Goal: Register for event/course

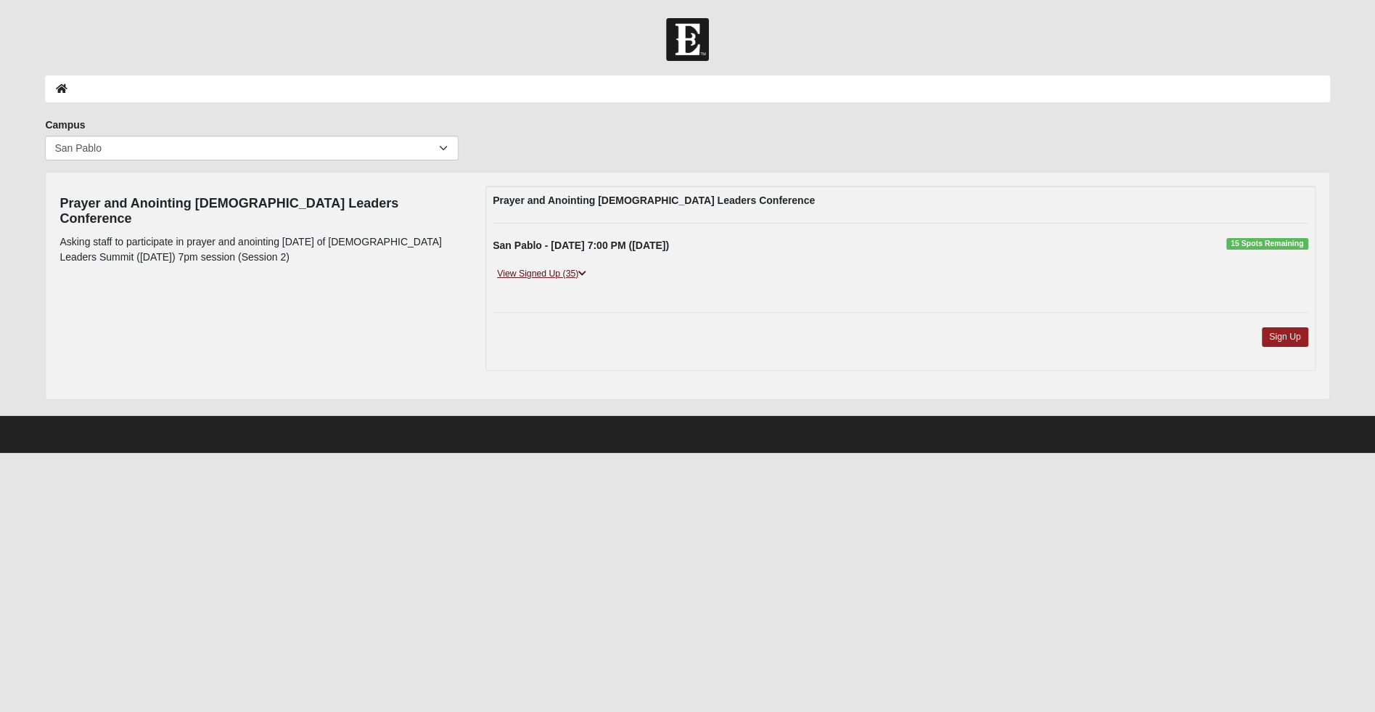
click at [564, 268] on link "View Signed Up (35)" at bounding box center [542, 273] width 98 height 15
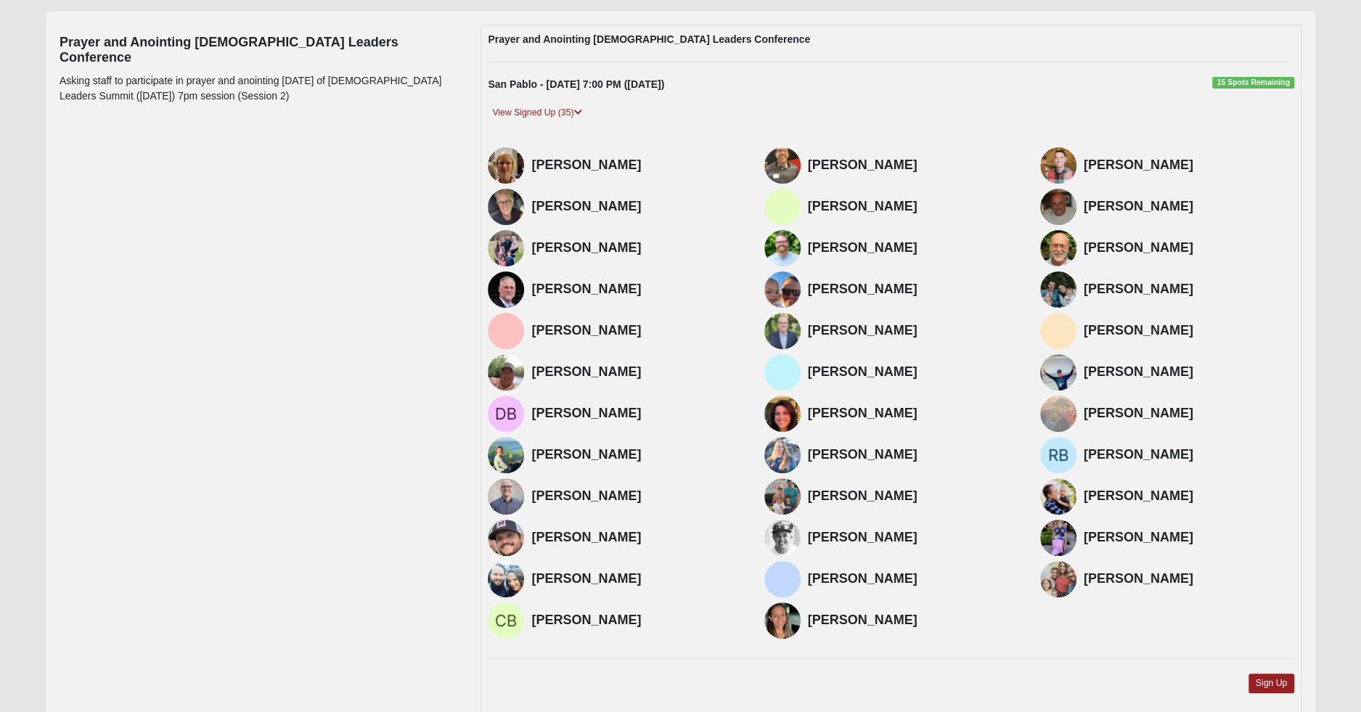
scroll to position [160, 0]
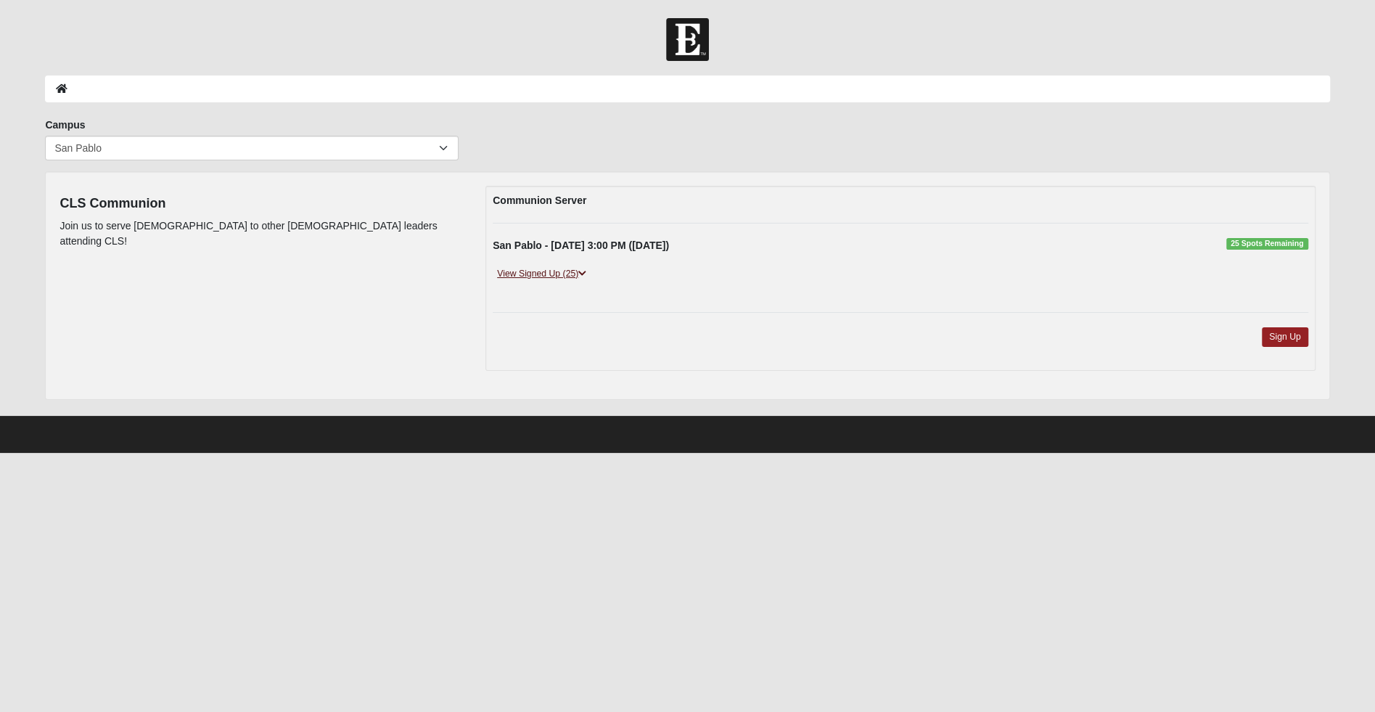
click at [536, 279] on link "View Signed Up (25)" at bounding box center [542, 273] width 98 height 15
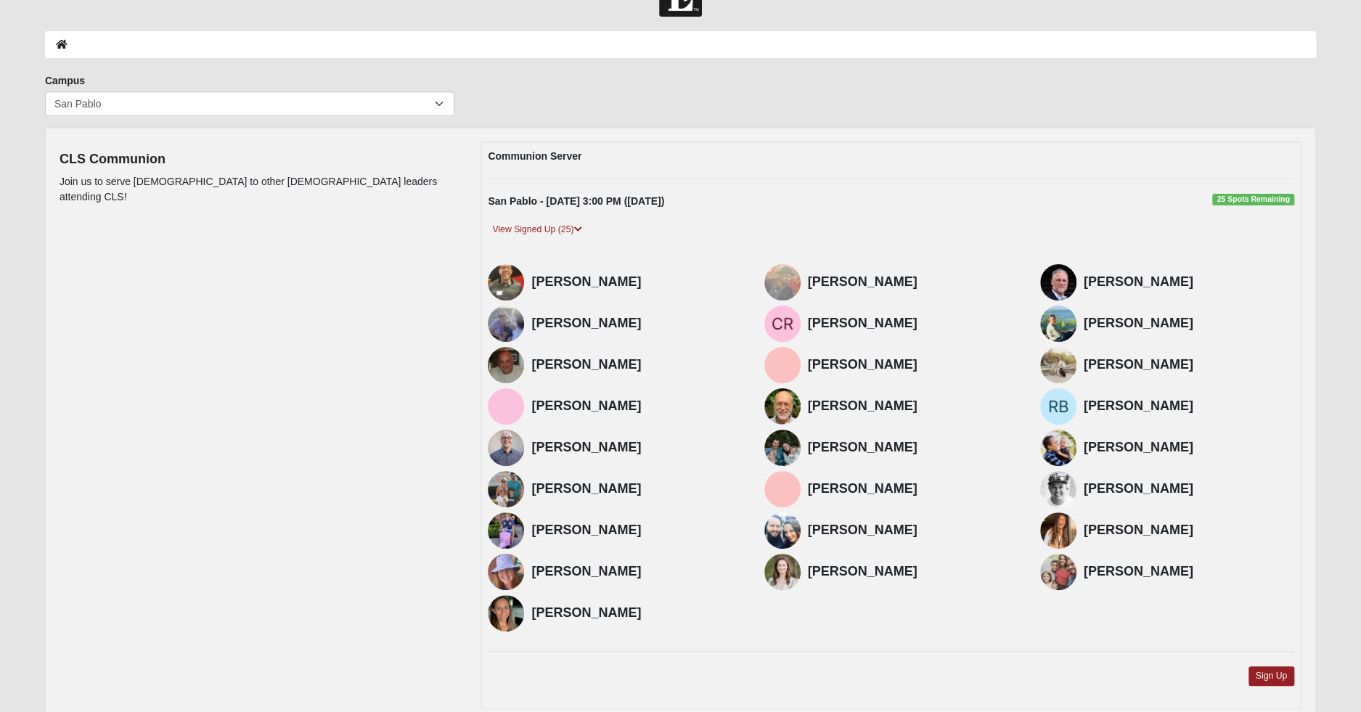
scroll to position [33, 0]
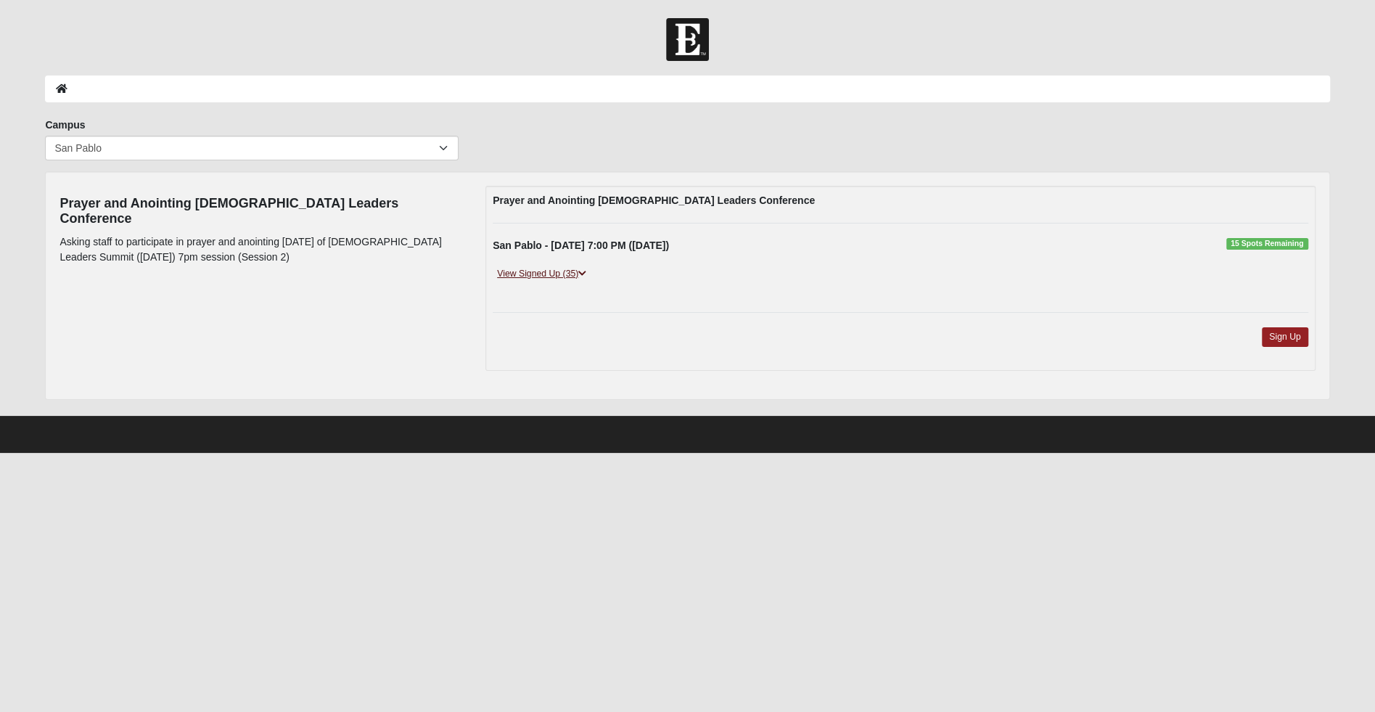
click at [559, 270] on link "View Signed Up (35)" at bounding box center [542, 273] width 98 height 15
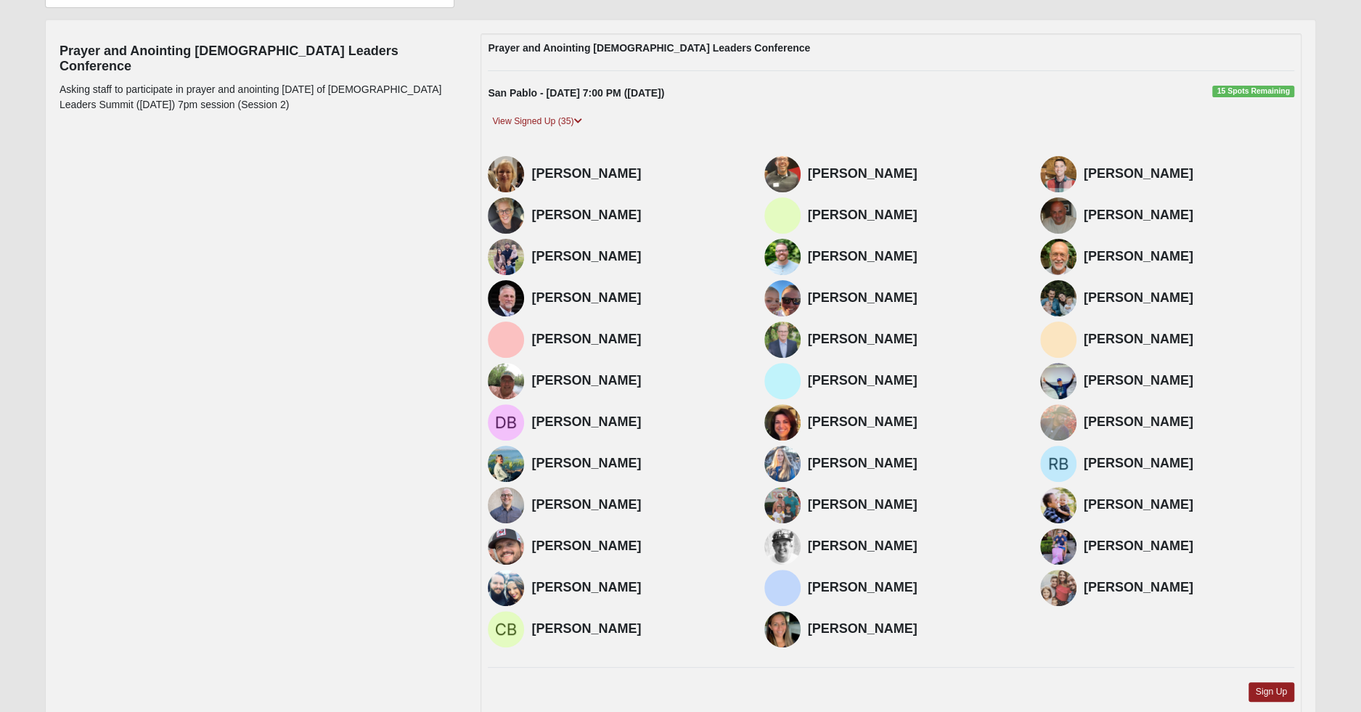
scroll to position [151, 0]
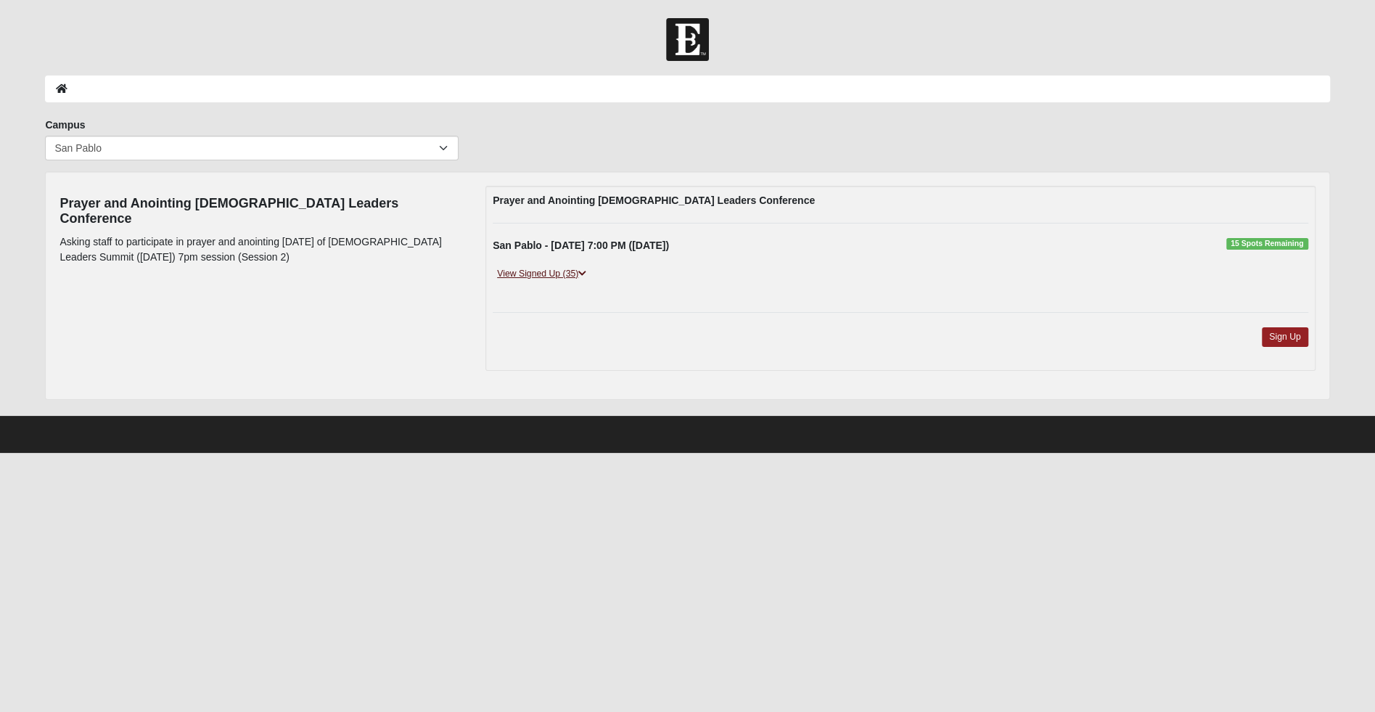
click at [565, 271] on link "View Signed Up (35)" at bounding box center [542, 273] width 98 height 15
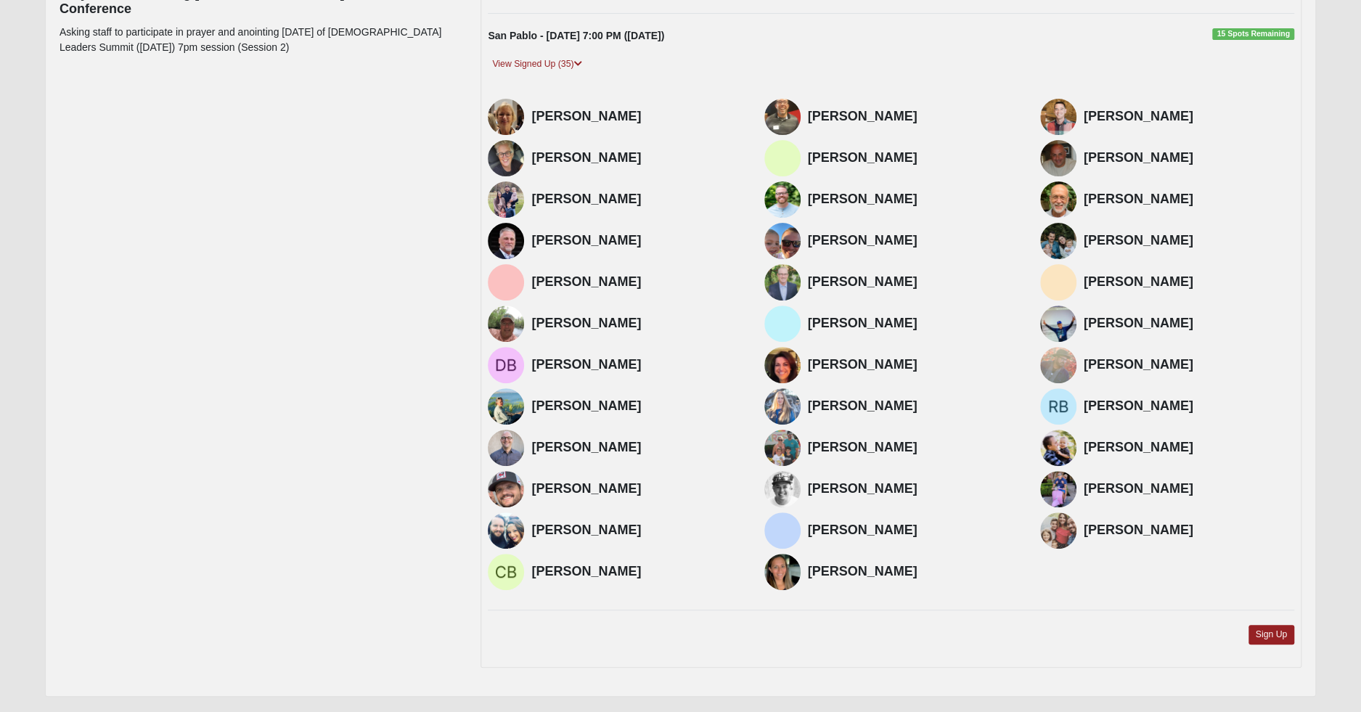
scroll to position [209, 0]
click at [1267, 623] on div "Prayer and Anointing Church Leaders Conference San Pablo - 9/8/2025 7:00 PM (9/…" at bounding box center [891, 323] width 821 height 692
click at [1272, 643] on link "Sign Up" at bounding box center [1271, 636] width 46 height 20
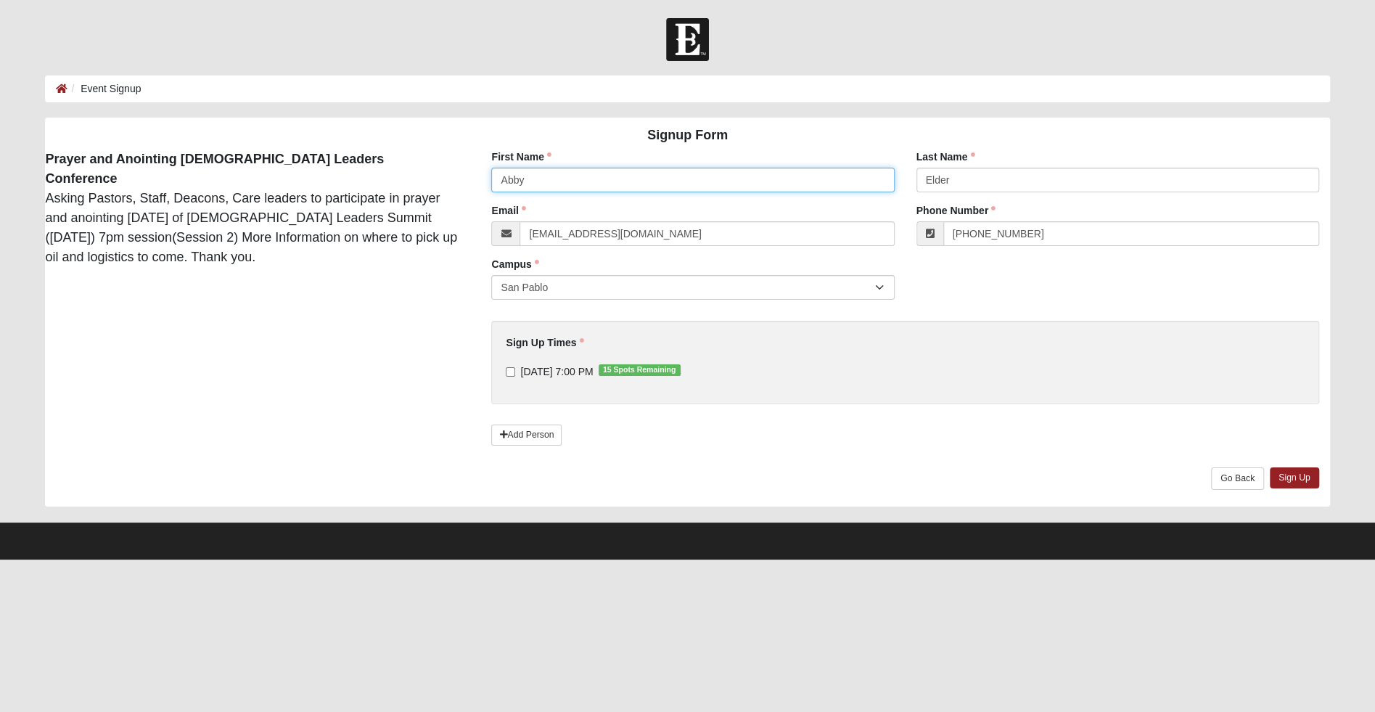
click at [555, 188] on input "Abby" at bounding box center [692, 180] width 403 height 25
type input "[PERSON_NAME]"
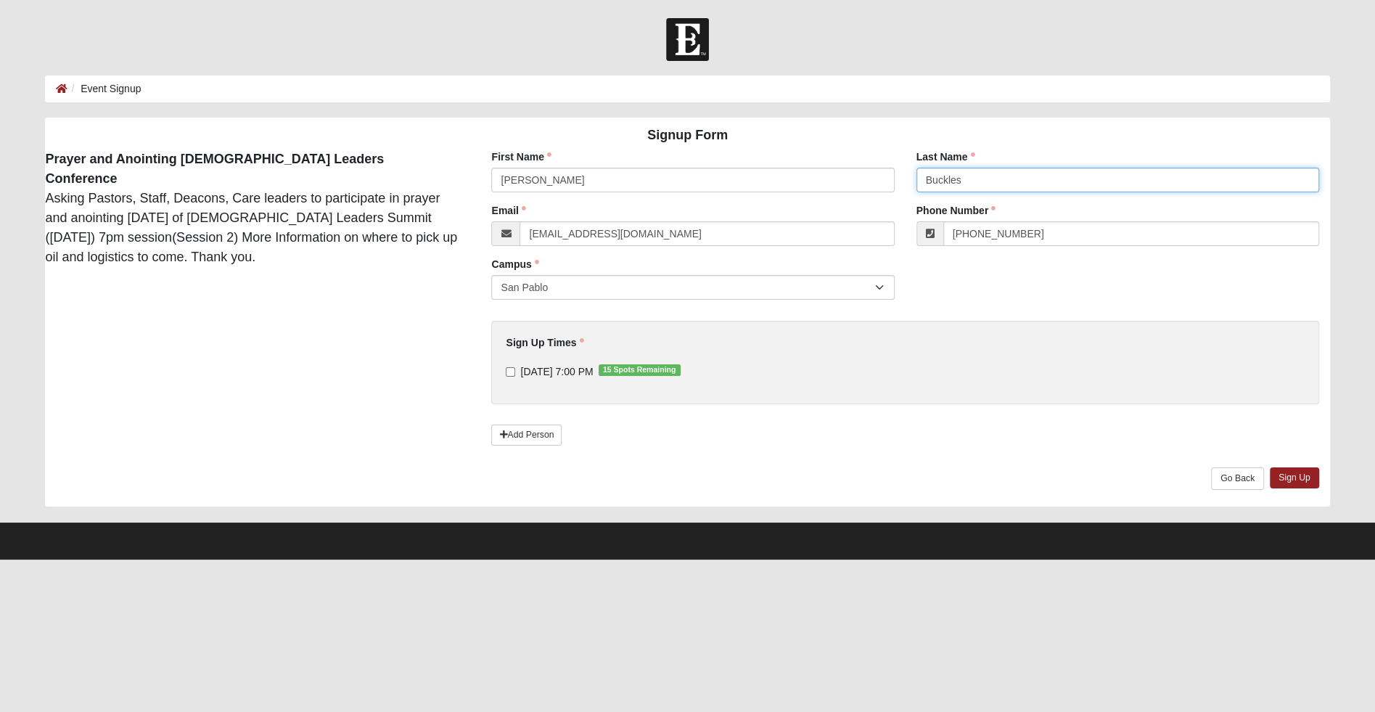
type input "Buckles"
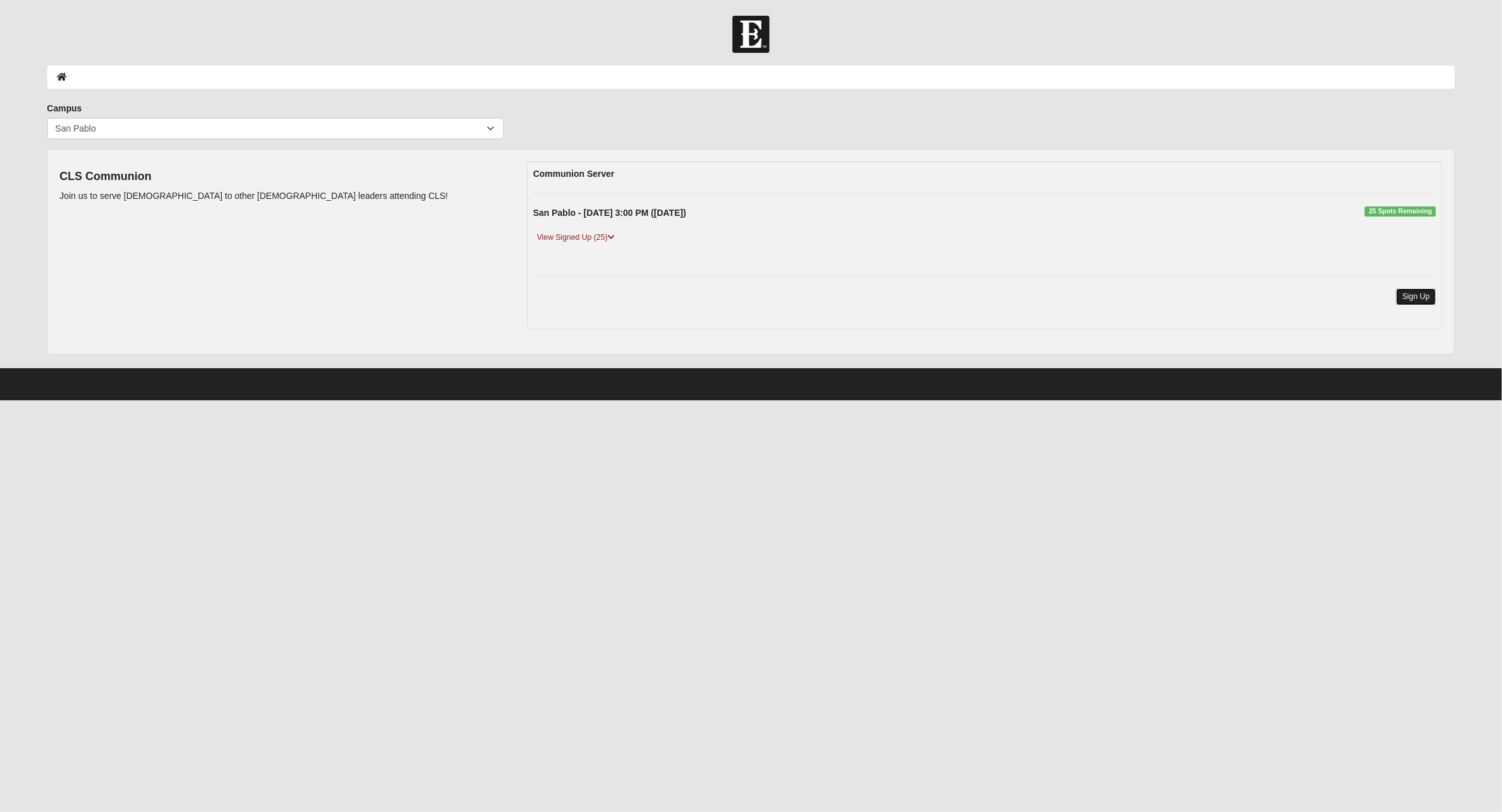
click at [1413, 295] on link "Sign Up" at bounding box center [1416, 297] width 40 height 17
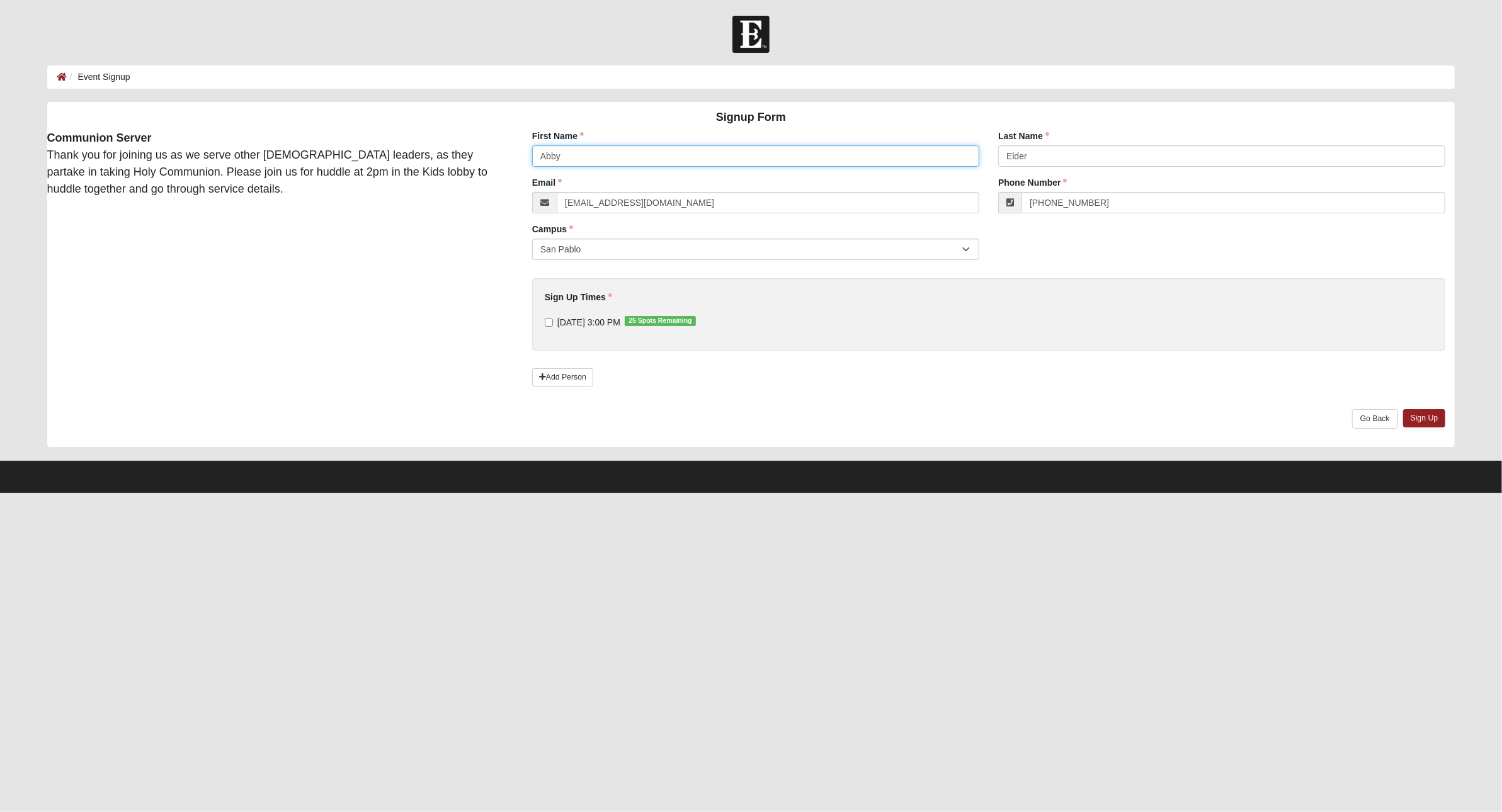
click at [601, 164] on input "Abby" at bounding box center [755, 156] width 447 height 22
type input "Dan"
type input "Buckles"
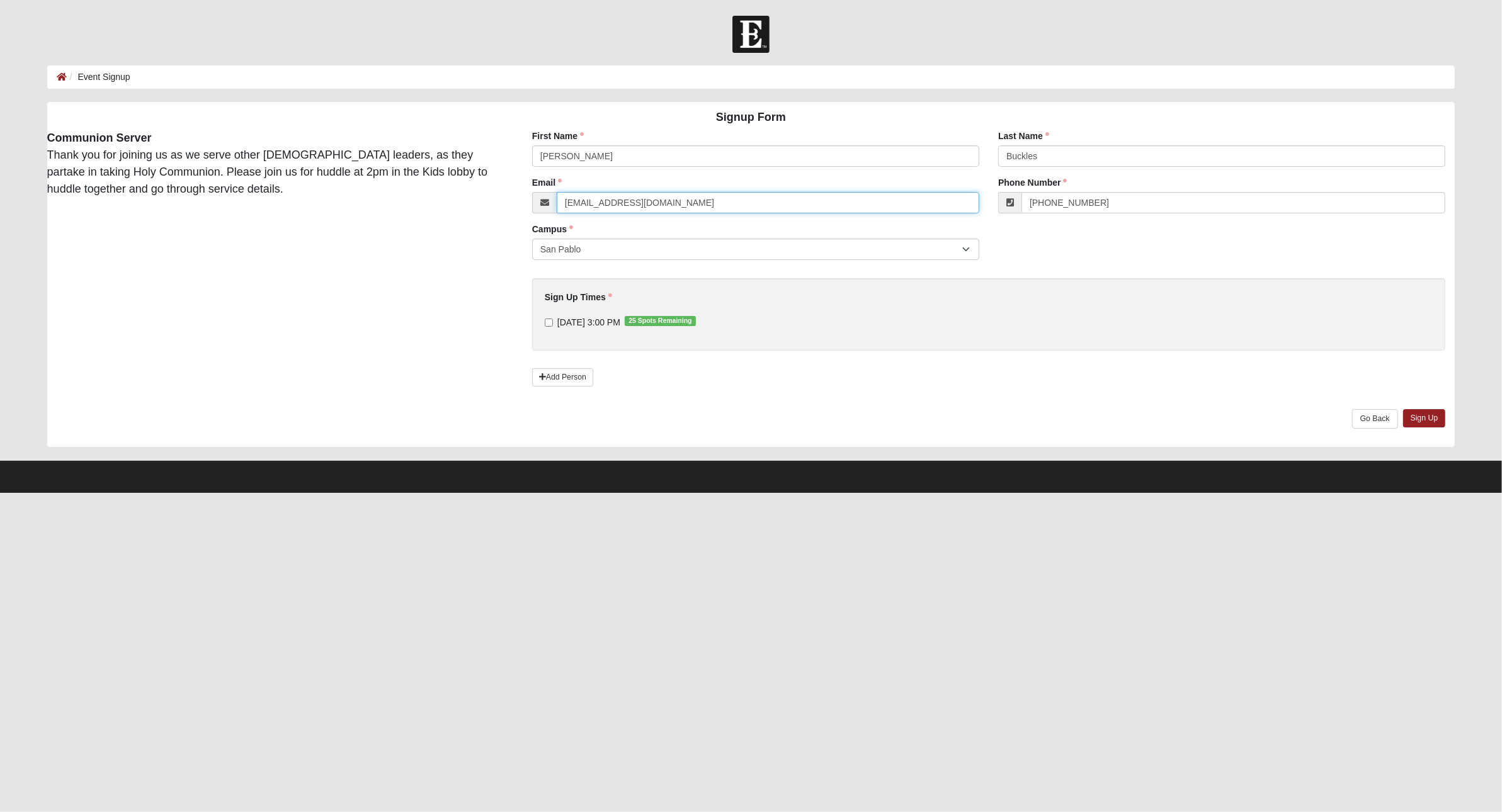
click at [605, 203] on input "abby.elder@coe22.com" at bounding box center [768, 202] width 423 height 22
type input "dan.buckles@coe22.com"
click at [1123, 202] on input "(904) 476-1188" at bounding box center [1233, 202] width 423 height 22
type input "(904) 315-8740"
click at [550, 321] on input "9/8/2025 3:00 PM 25 Spots Remaining" at bounding box center [548, 322] width 8 height 8
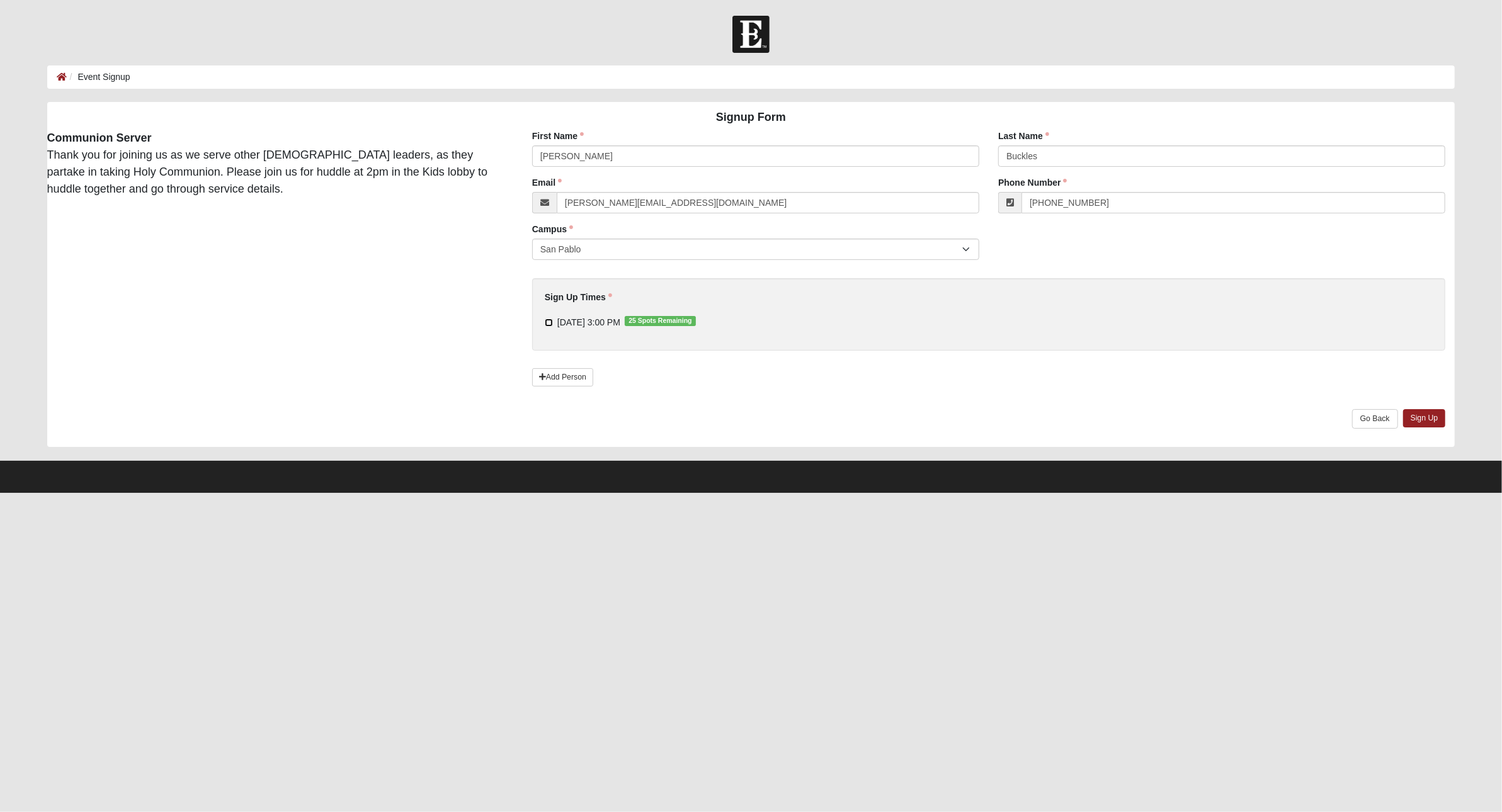
checkbox input "true"
click at [1426, 419] on link "Sign Up" at bounding box center [1424, 418] width 43 height 18
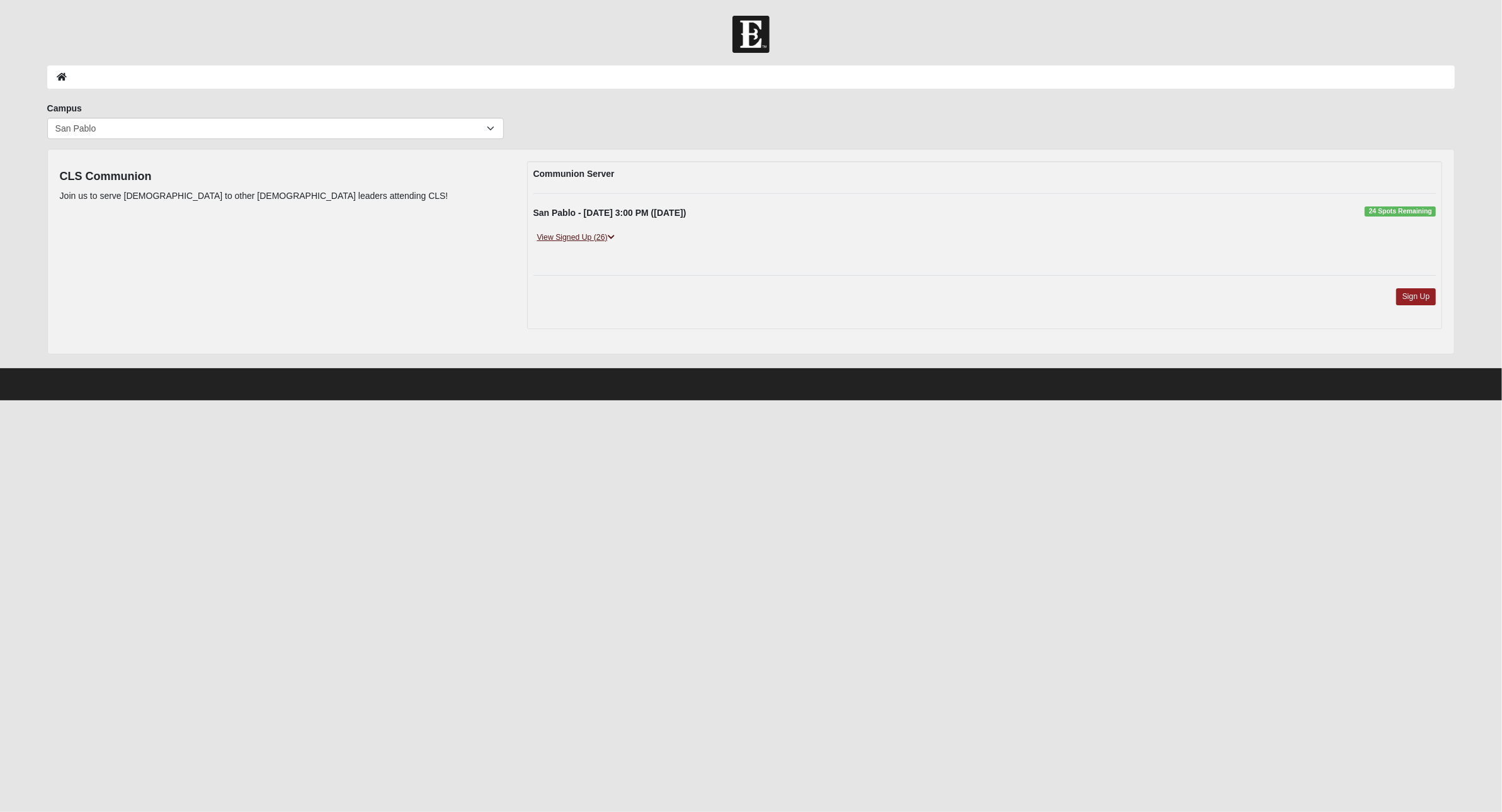
click at [605, 237] on link "View Signed Up (26)" at bounding box center [576, 237] width 85 height 13
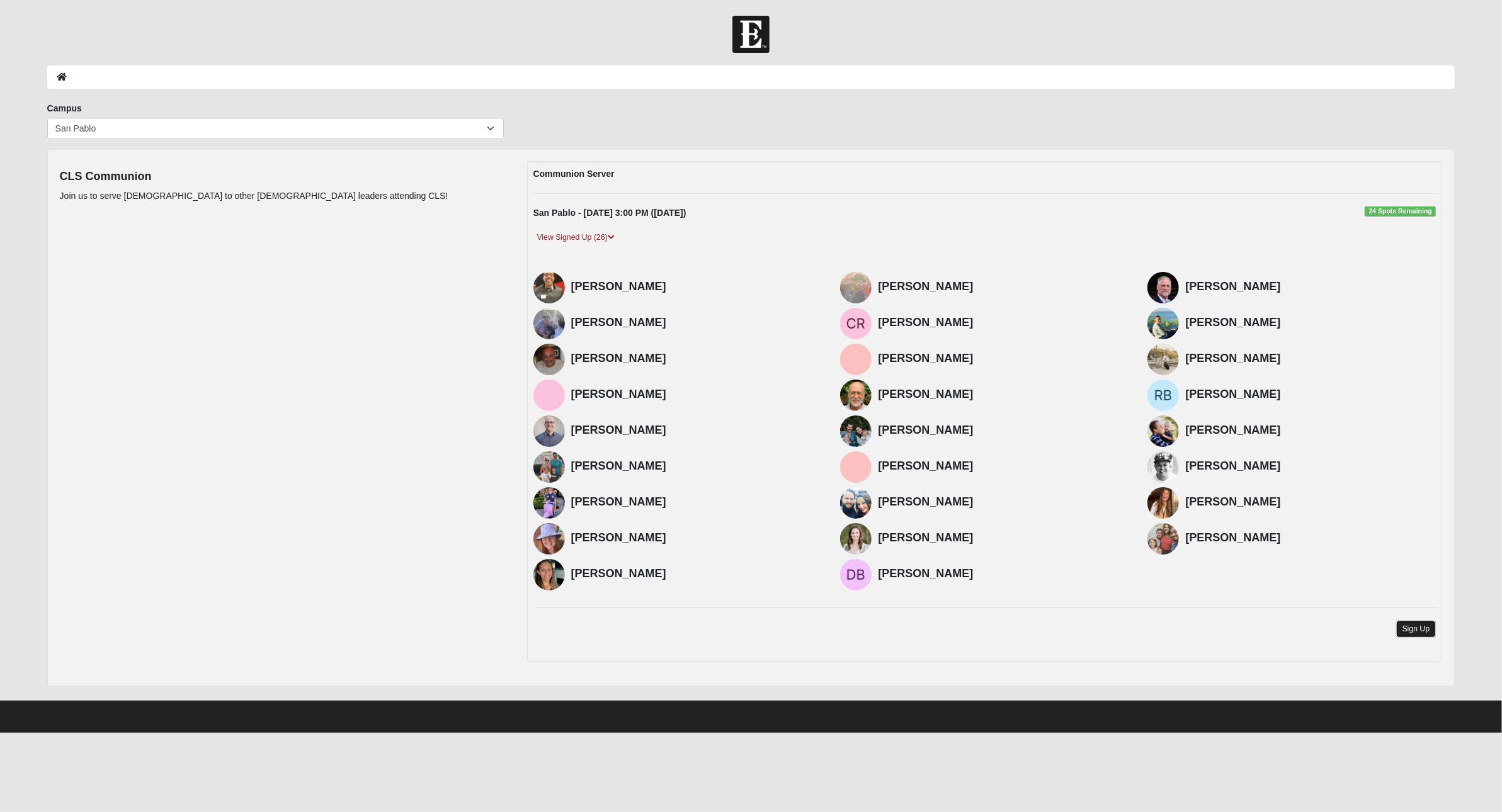
click at [1426, 630] on link "Sign Up" at bounding box center [1416, 630] width 40 height 17
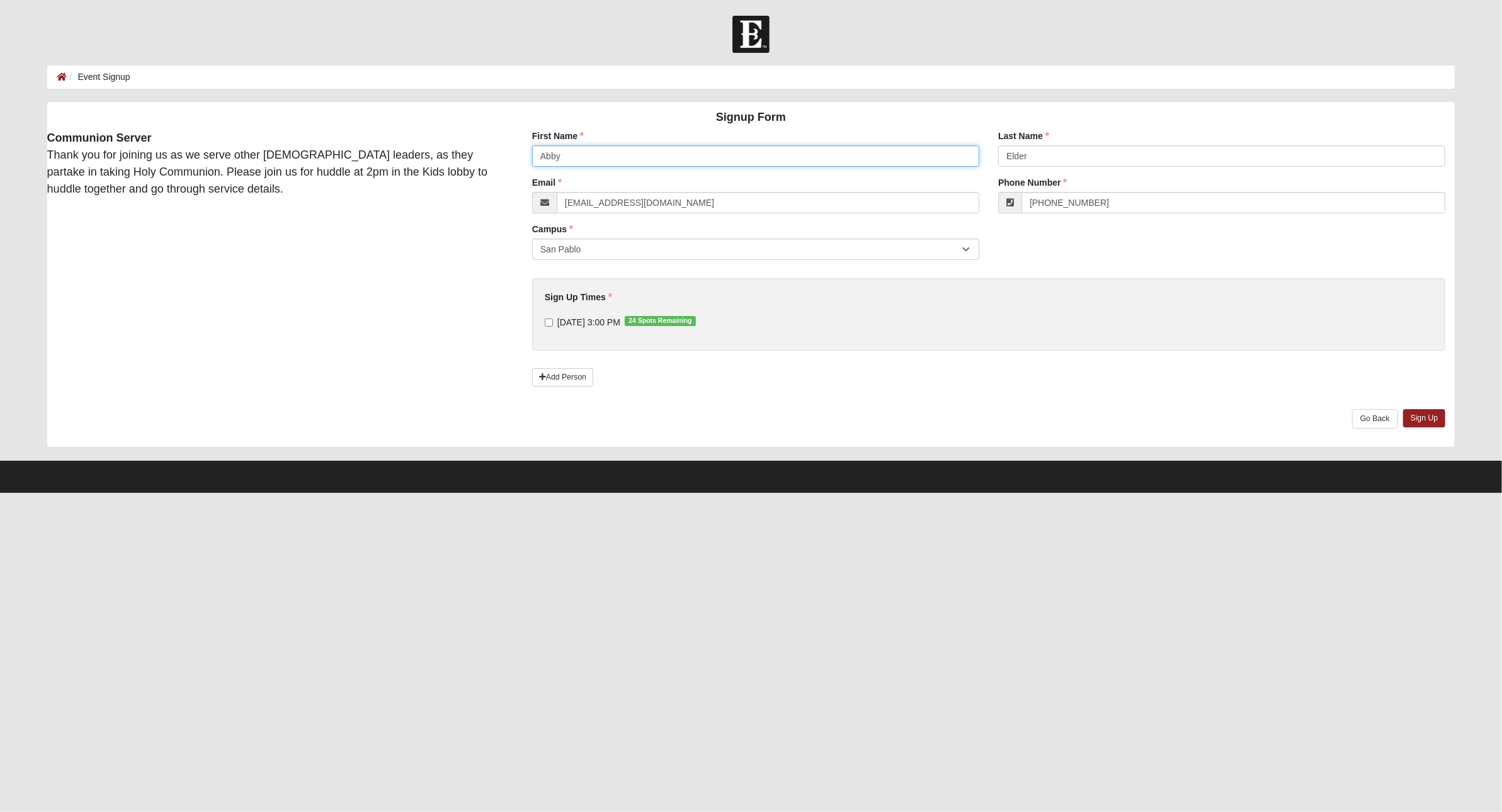
click at [572, 156] on input "Abby" at bounding box center [755, 156] width 447 height 22
type input "Lars"
type input "Petersen"
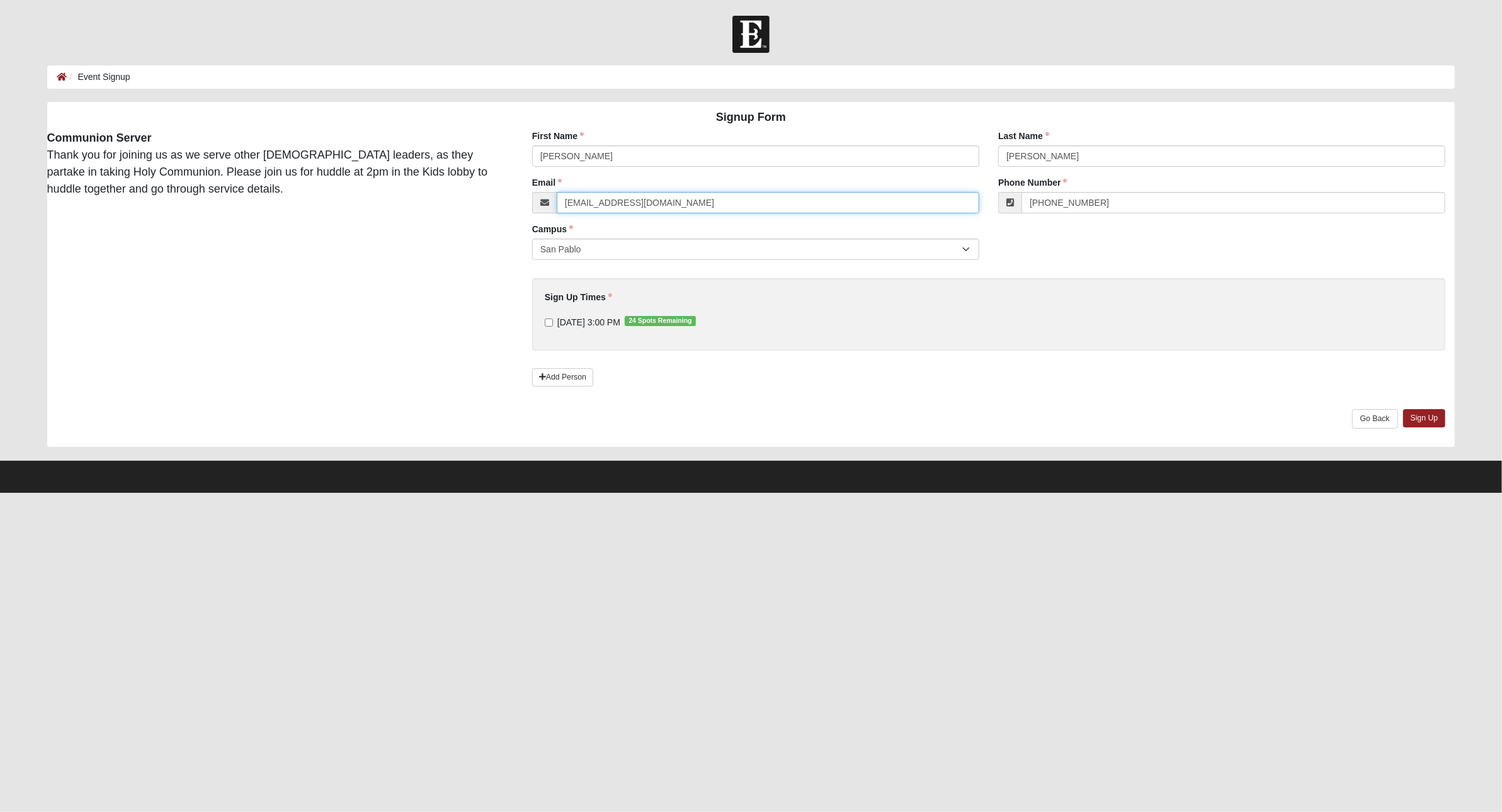
click at [607, 206] on input "abby.elder@coe22.com" at bounding box center [768, 202] width 423 height 22
type input "lars.petersen@coe22.com"
click at [1114, 199] on input "(904) 476-1188" at bounding box center [1233, 202] width 423 height 22
type input "(904) 465-5611"
click at [548, 321] on input "9/8/2025 3:00 PM 24 Spots Remaining" at bounding box center [548, 322] width 8 height 8
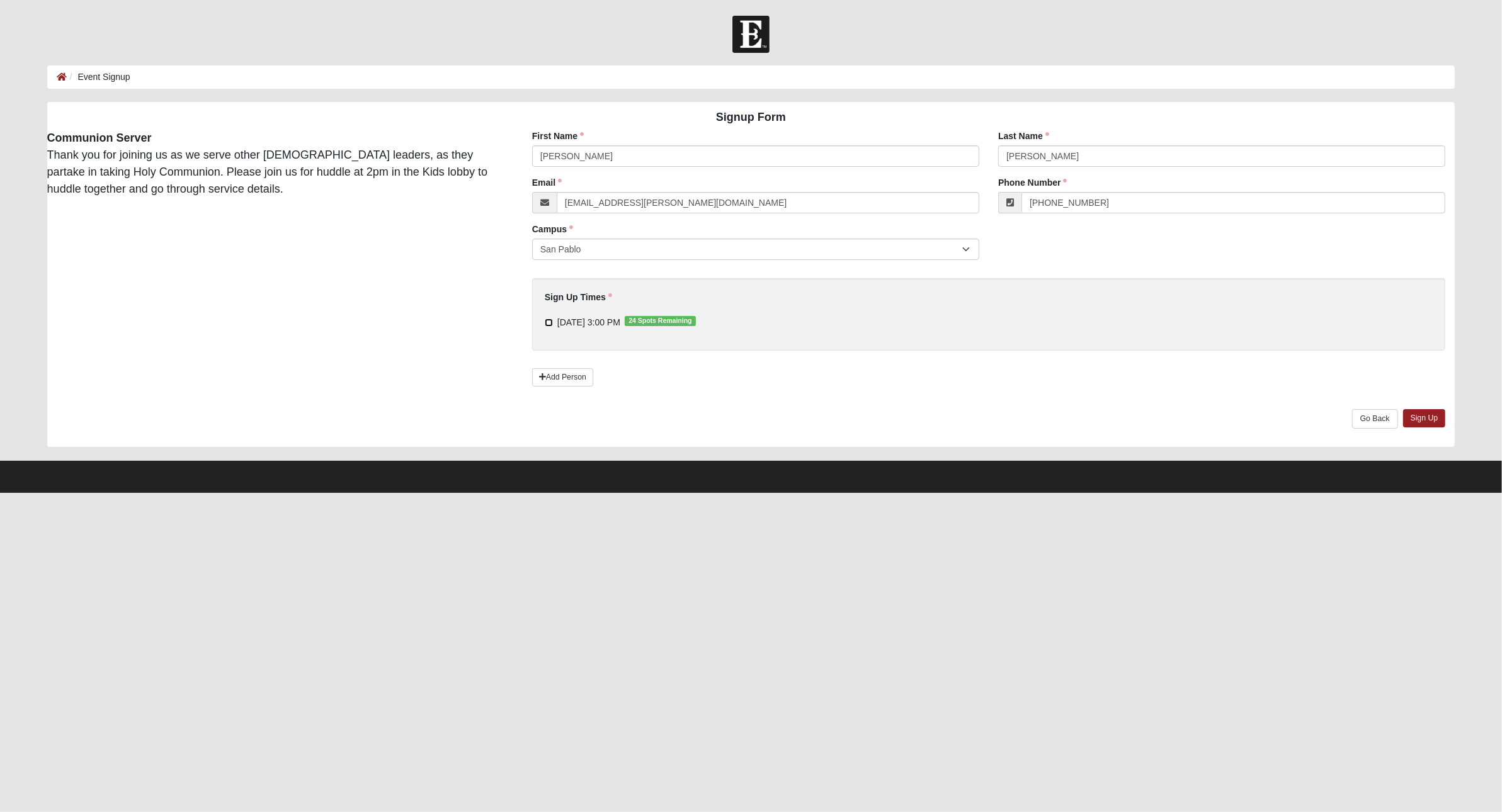
checkbox input "true"
click at [1432, 419] on link "Sign Up" at bounding box center [1424, 418] width 43 height 18
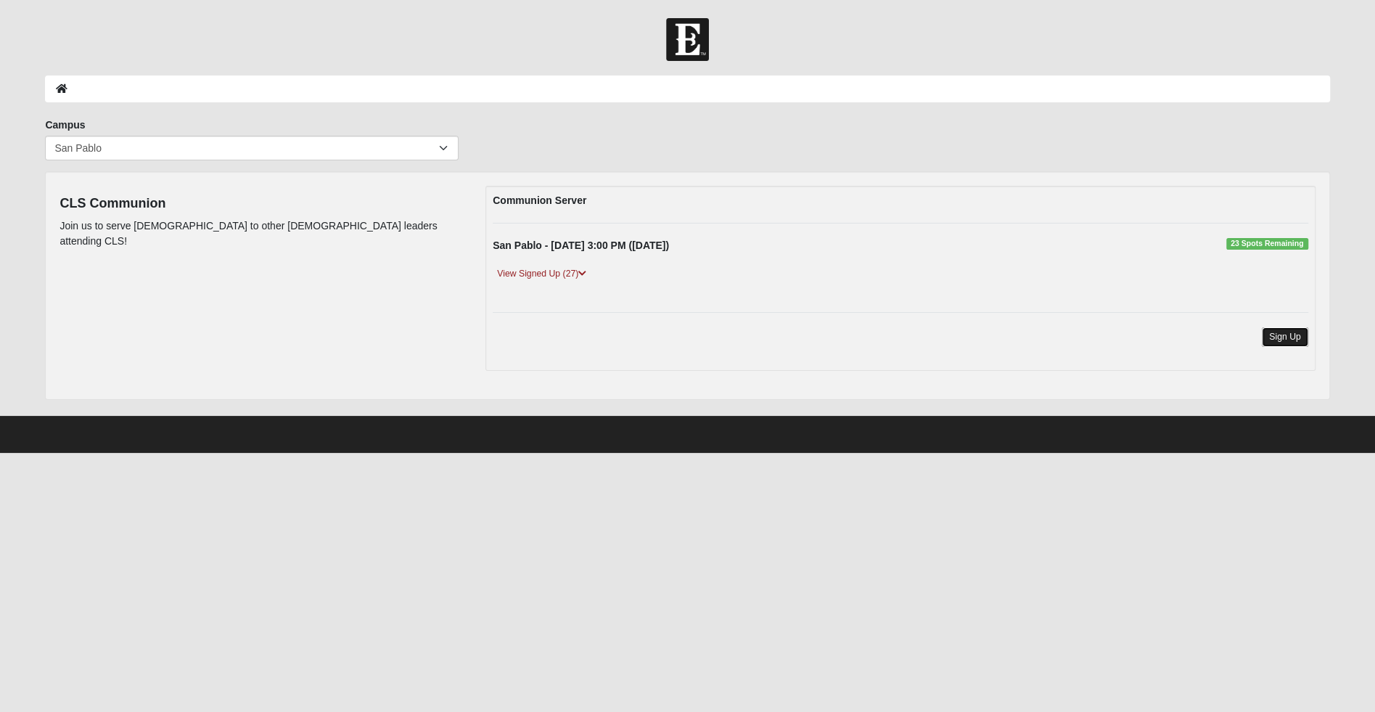
click at [1280, 340] on link "Sign Up" at bounding box center [1285, 337] width 46 height 20
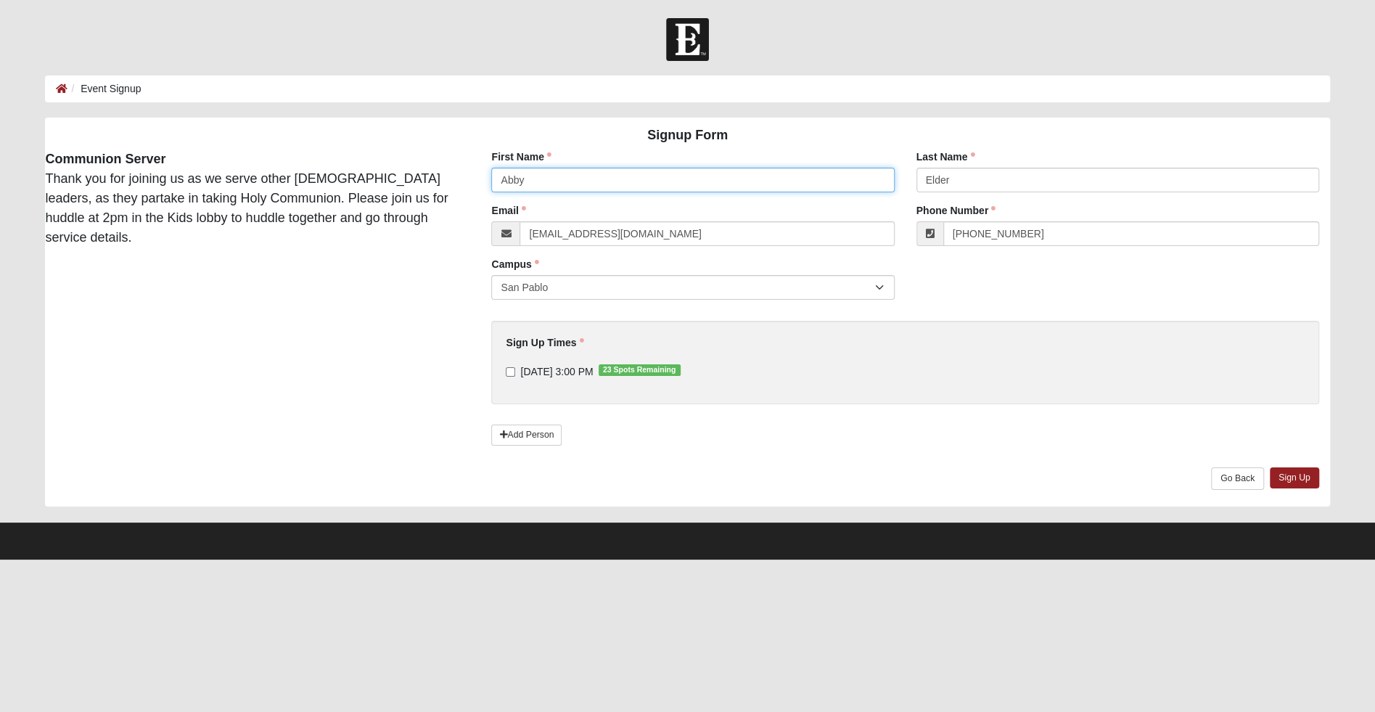
click at [594, 184] on input "Abby" at bounding box center [692, 180] width 403 height 25
type input "Barry"
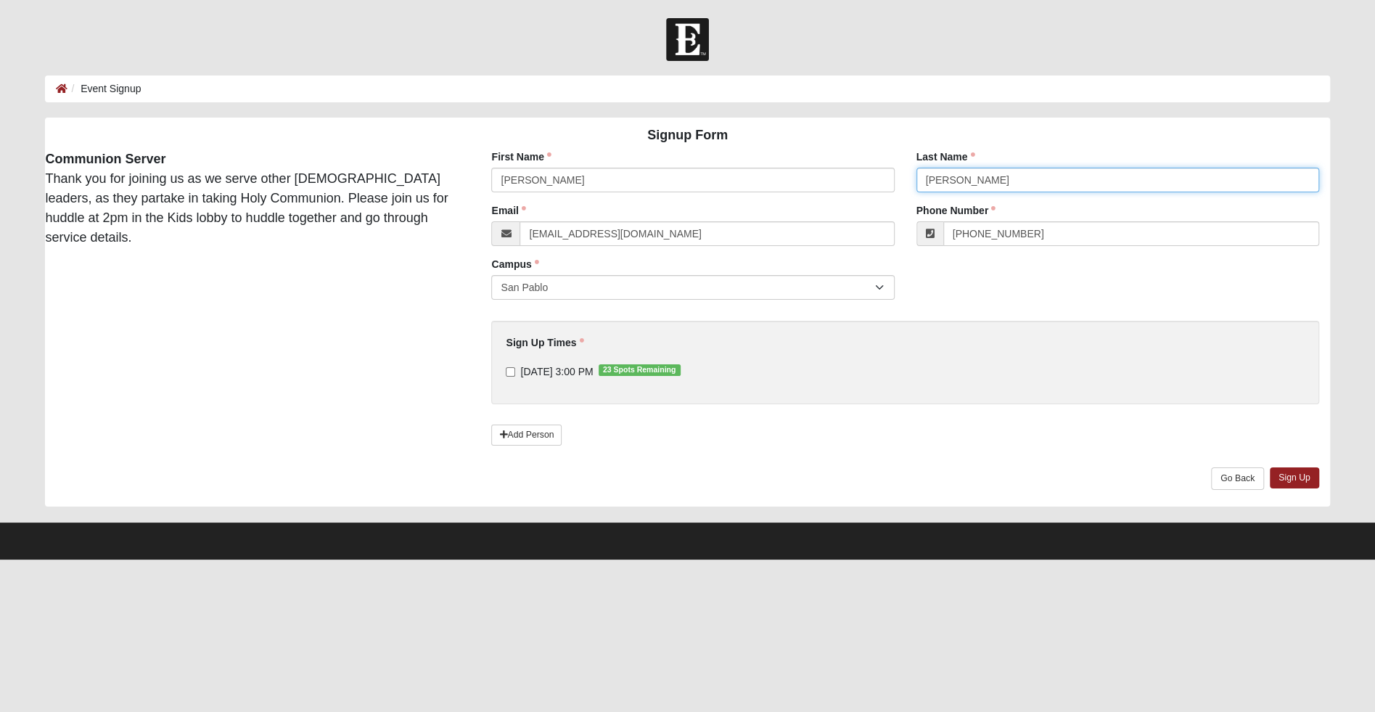
type input "Chandler"
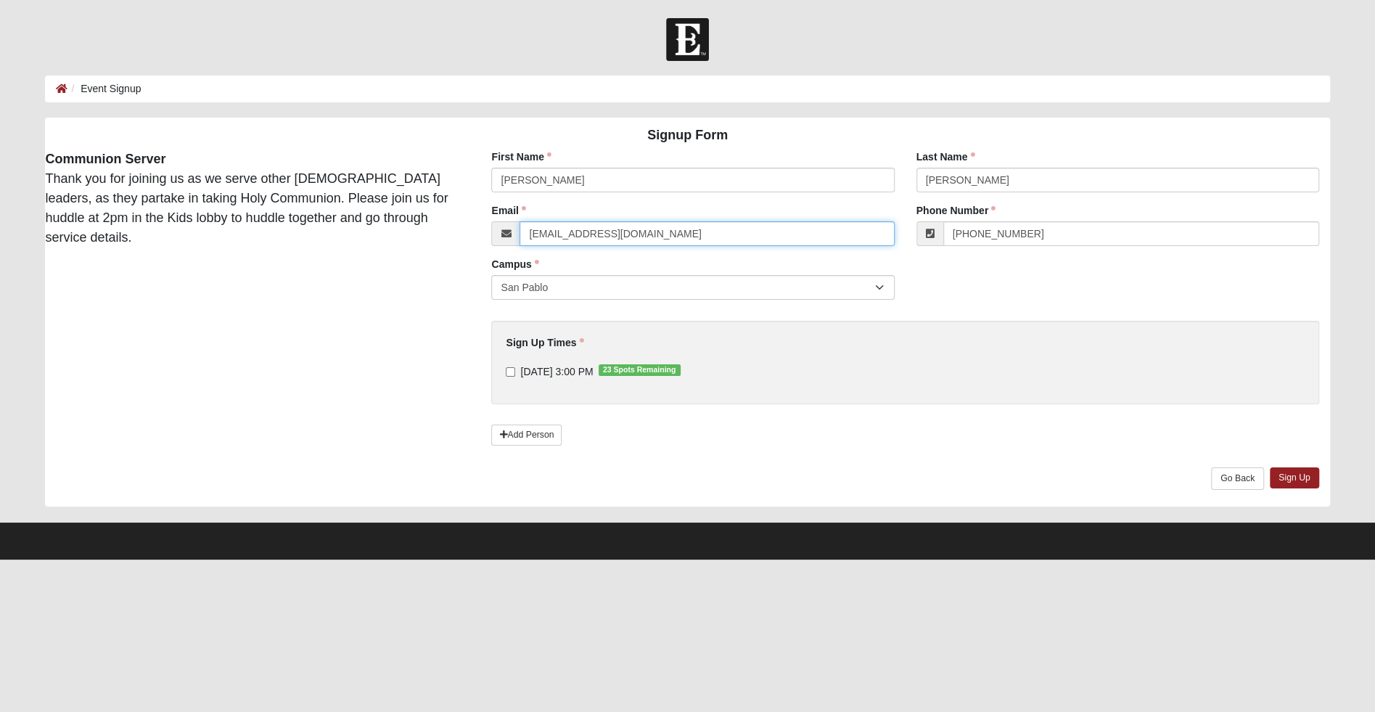
click at [576, 232] on input "abby.elder@coe22.com" at bounding box center [707, 233] width 375 height 25
type input "barry.chandler@coe22.com"
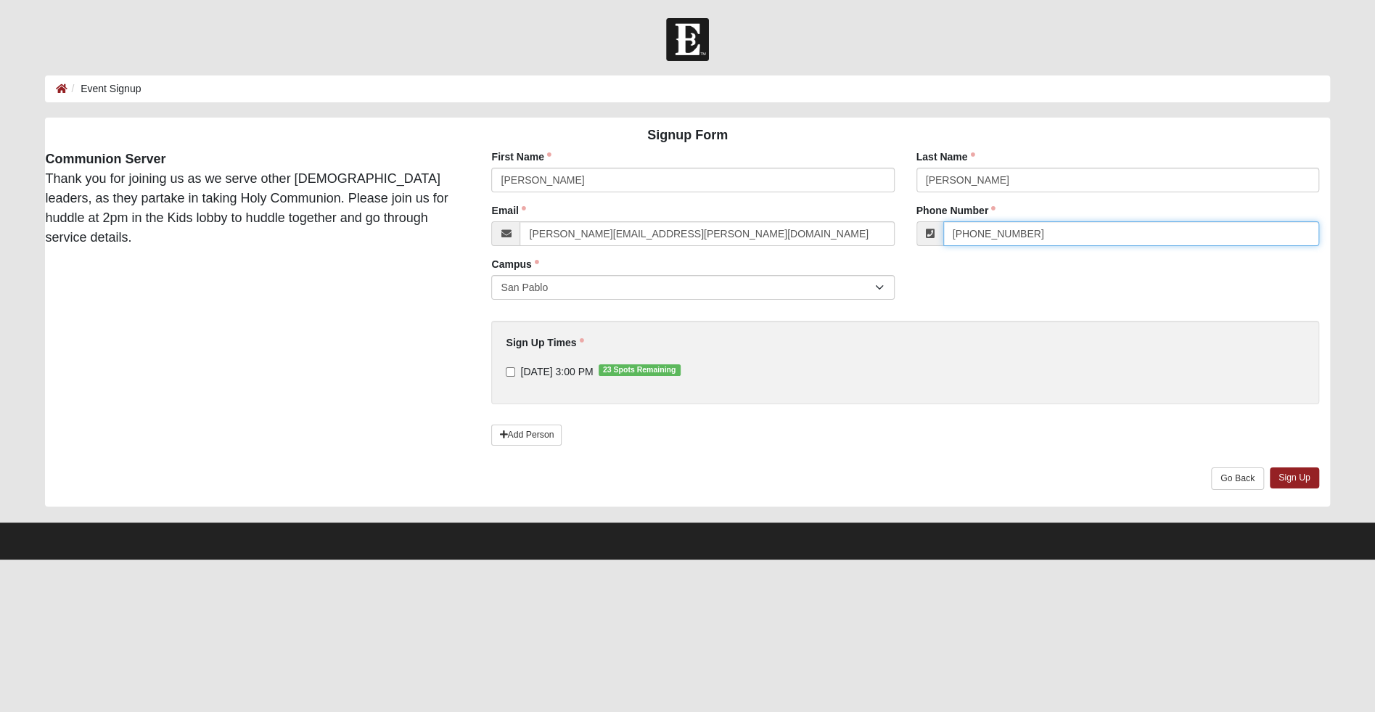
click at [1026, 232] on input "[PHONE_NUMBER]" at bounding box center [1132, 233] width 376 height 25
type input "(904) 994-4431"
click at [506, 369] on input "9/8/2025 3:00 PM 23 Spots Remaining" at bounding box center [510, 371] width 9 height 9
checkbox input "true"
click at [1298, 476] on link "Sign Up" at bounding box center [1294, 477] width 49 height 21
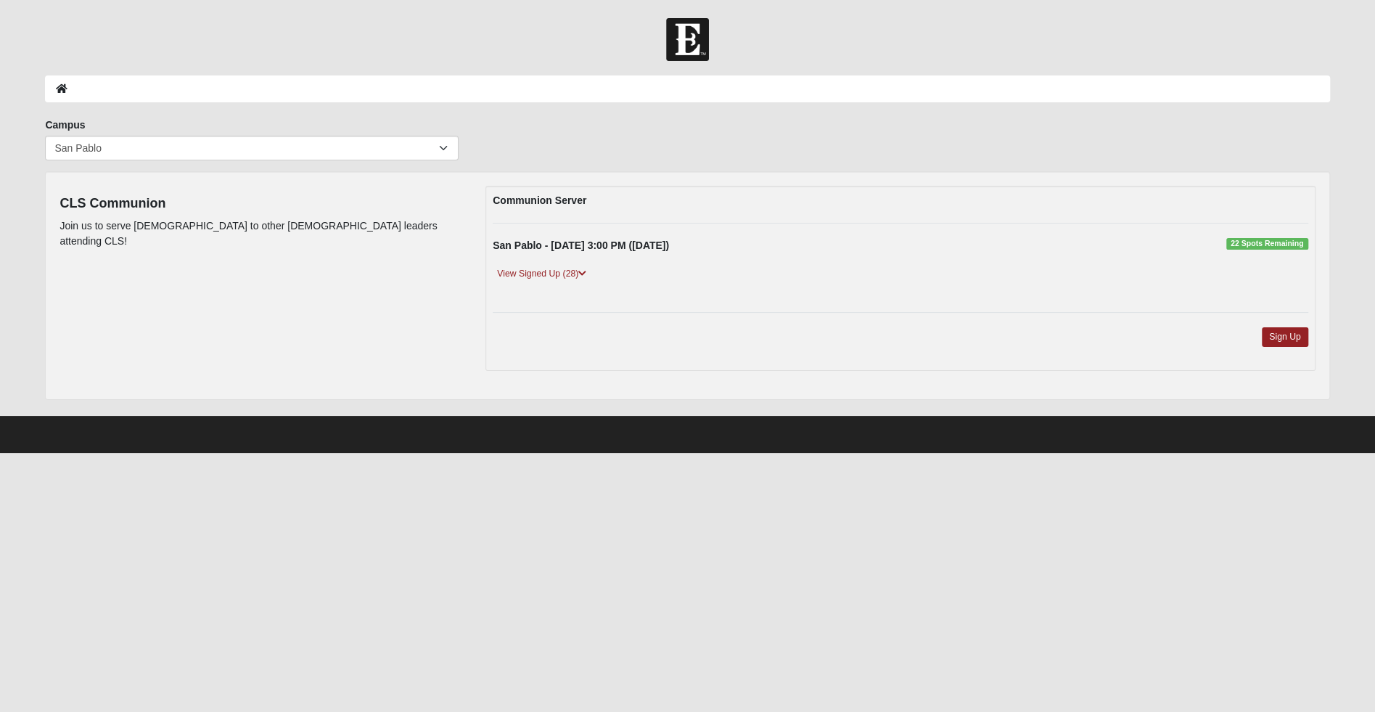
click at [1286, 347] on div "Sign Up" at bounding box center [900, 345] width 837 height 36
click at [1282, 332] on link "Sign Up" at bounding box center [1285, 337] width 46 height 20
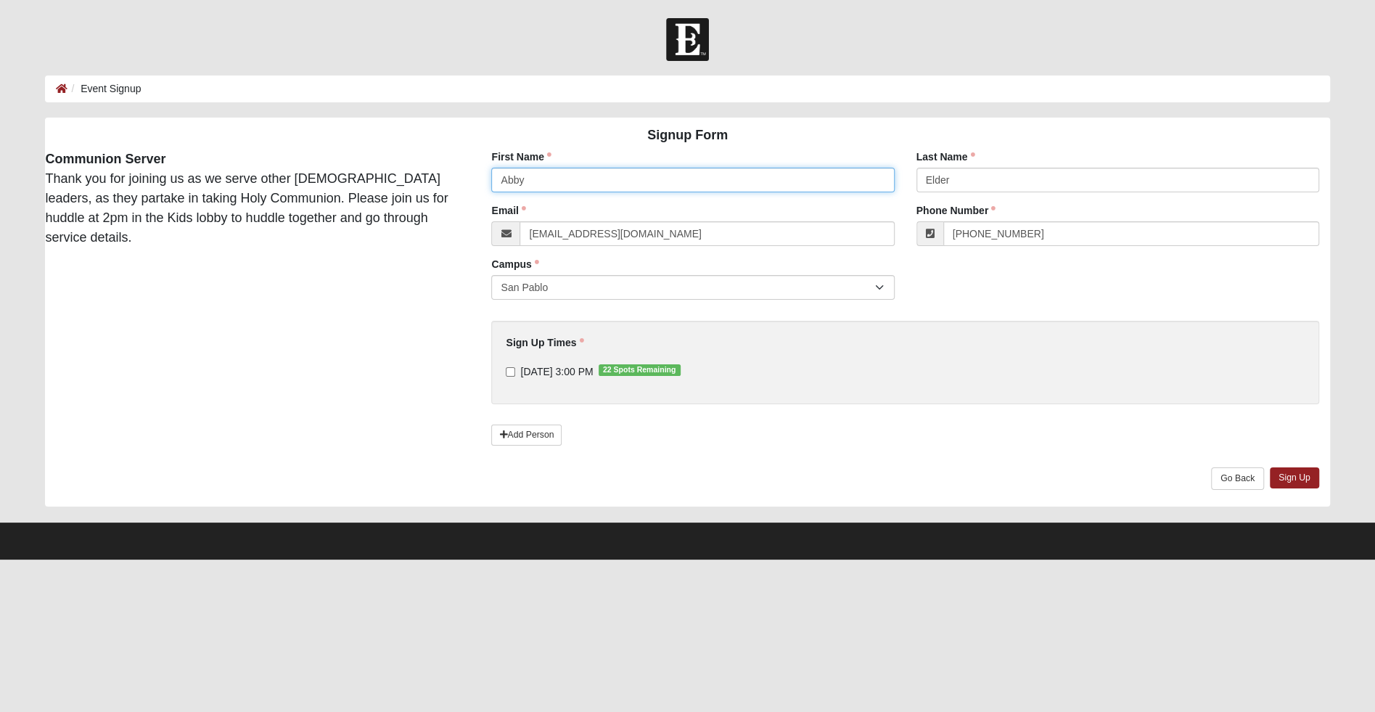
click at [551, 187] on input "Abby" at bounding box center [692, 180] width 403 height 25
type input "[PERSON_NAME]"
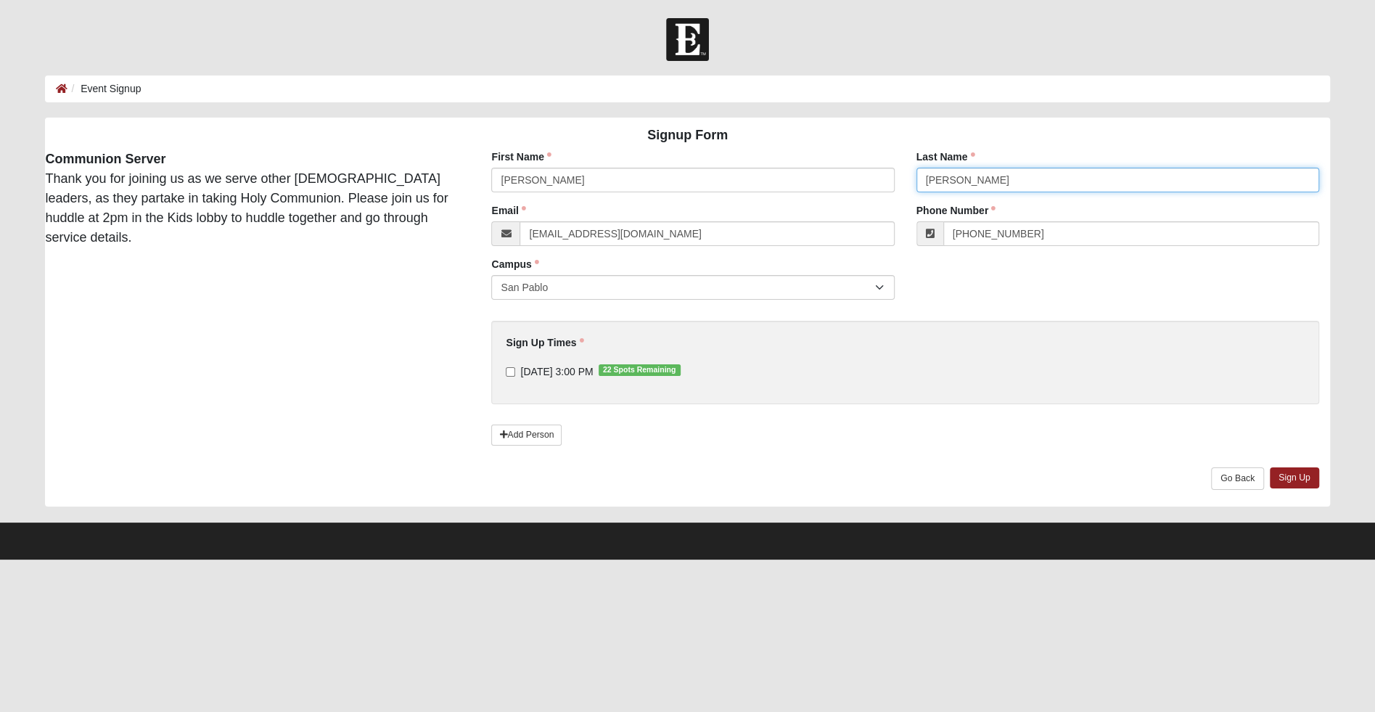
type input "Doyle"
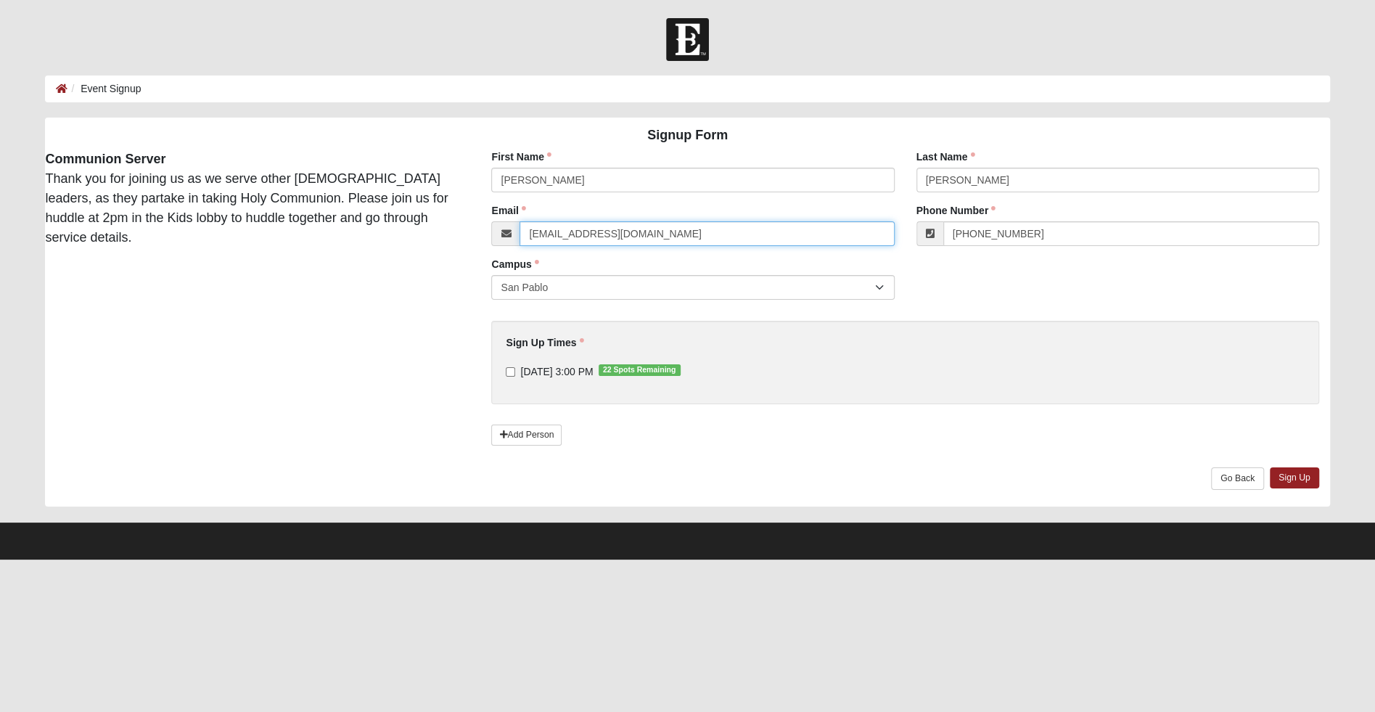
click at [574, 233] on input "abby.elder@coe22.com" at bounding box center [707, 233] width 375 height 25
type input "glenn.doyle@coe22.com"
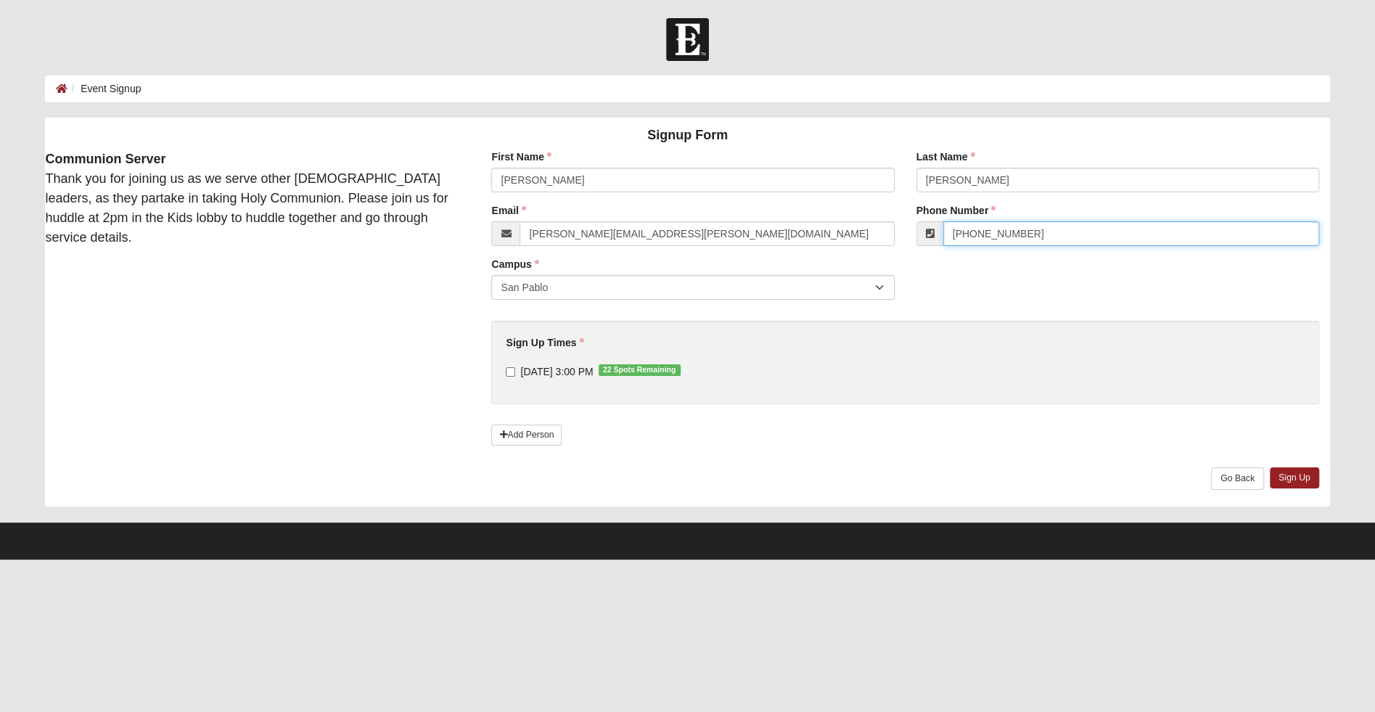
click at [1059, 230] on input "[PHONE_NUMBER]" at bounding box center [1132, 233] width 376 height 25
type input "(904) 514-9770"
click at [509, 372] on input "9/8/2025 3:00 PM 22 Spots Remaining" at bounding box center [510, 371] width 9 height 9
checkbox input "true"
click at [1298, 477] on link "Sign Up" at bounding box center [1294, 477] width 49 height 21
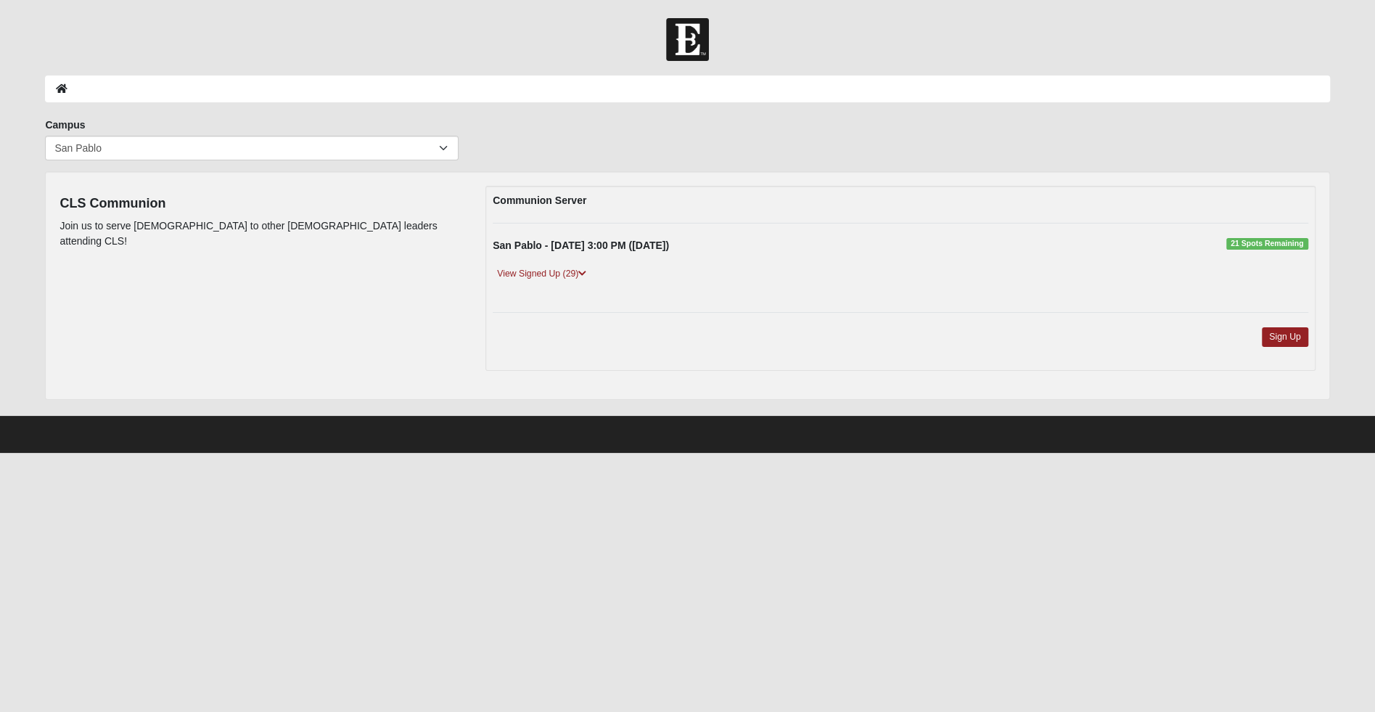
click at [1217, 340] on div "Sign Up" at bounding box center [900, 345] width 837 height 36
click at [1286, 331] on link "Sign Up" at bounding box center [1285, 337] width 46 height 20
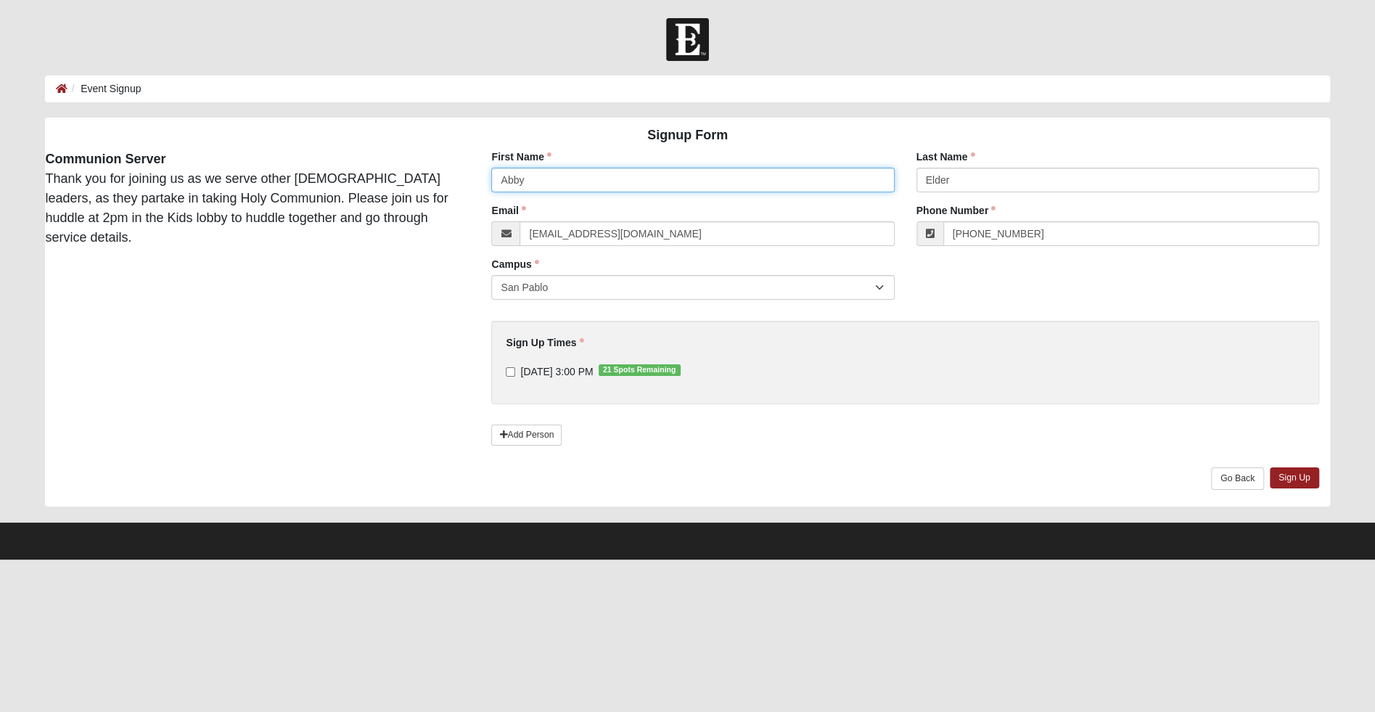
click at [535, 186] on input "Abby" at bounding box center [692, 180] width 403 height 25
type input "Rick"
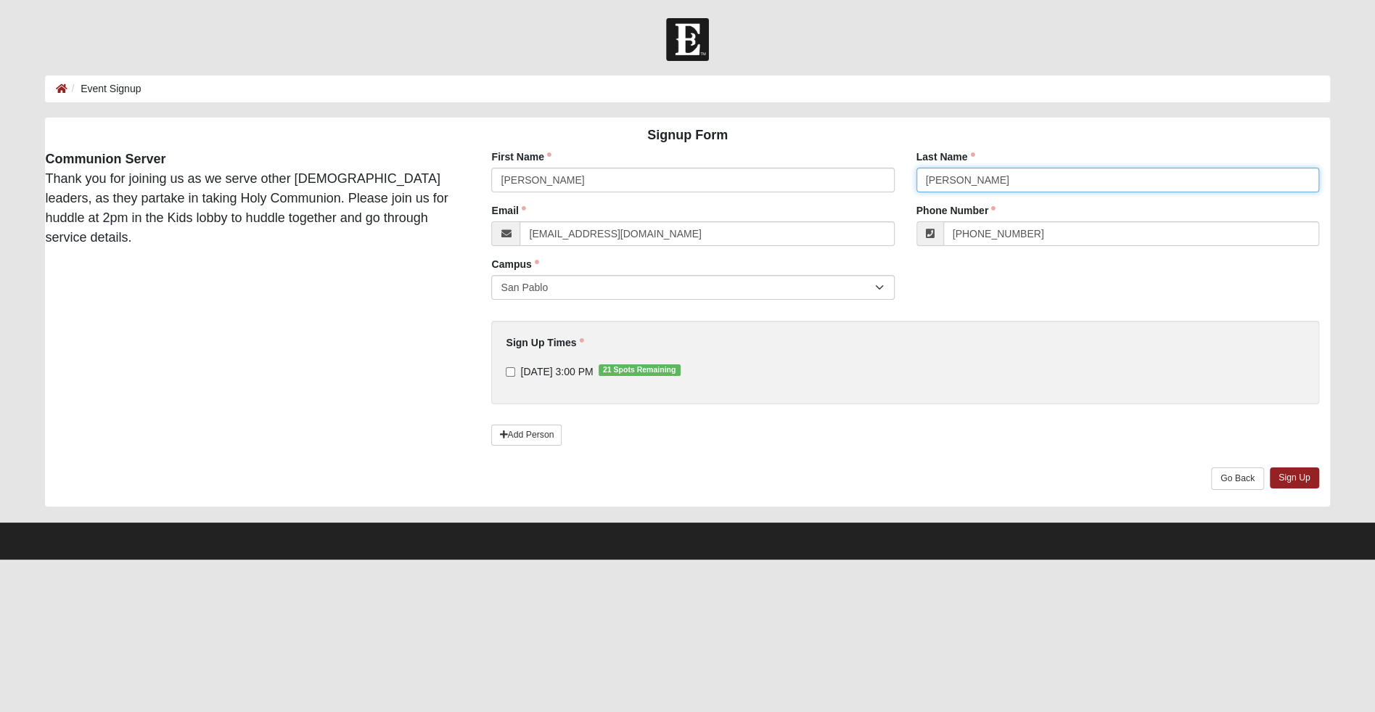
type input "Graham"
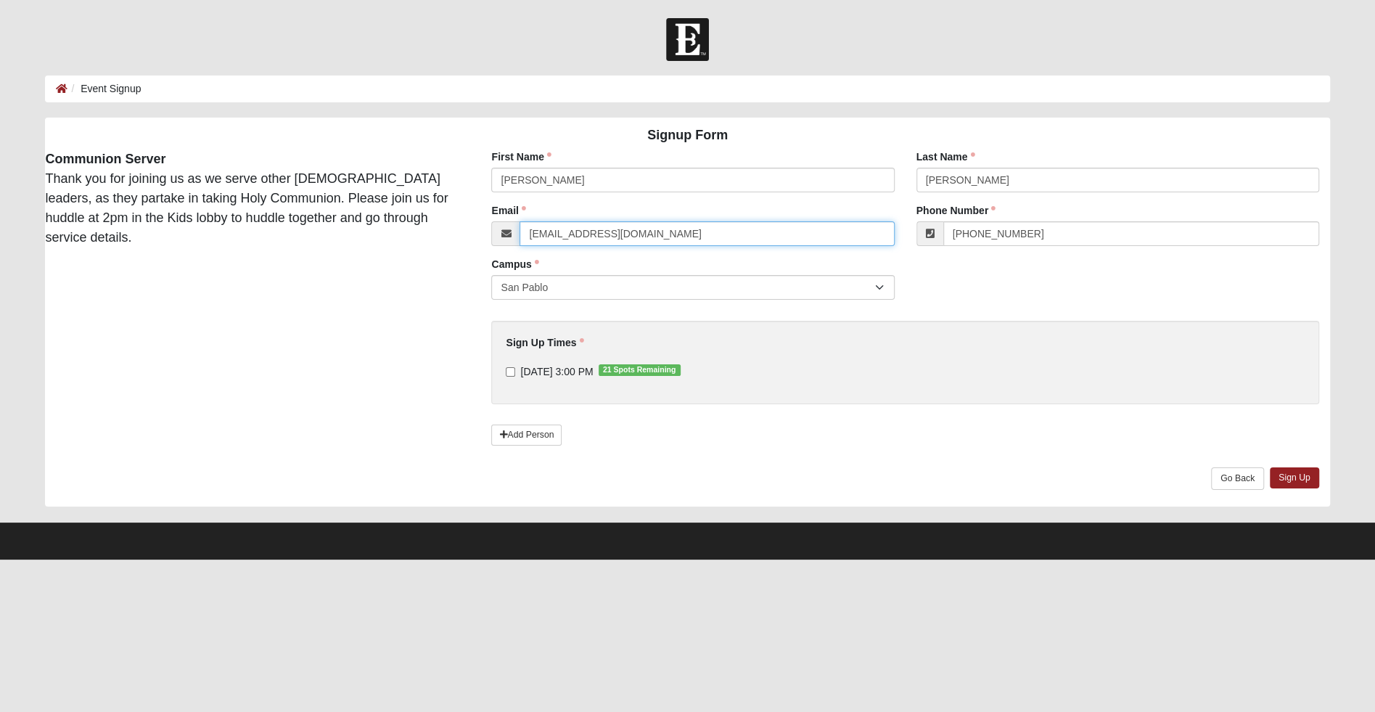
click at [574, 235] on input "[EMAIL_ADDRESS][DOMAIN_NAME]" at bounding box center [707, 233] width 375 height 25
type input "rick.graham@coe22.com"
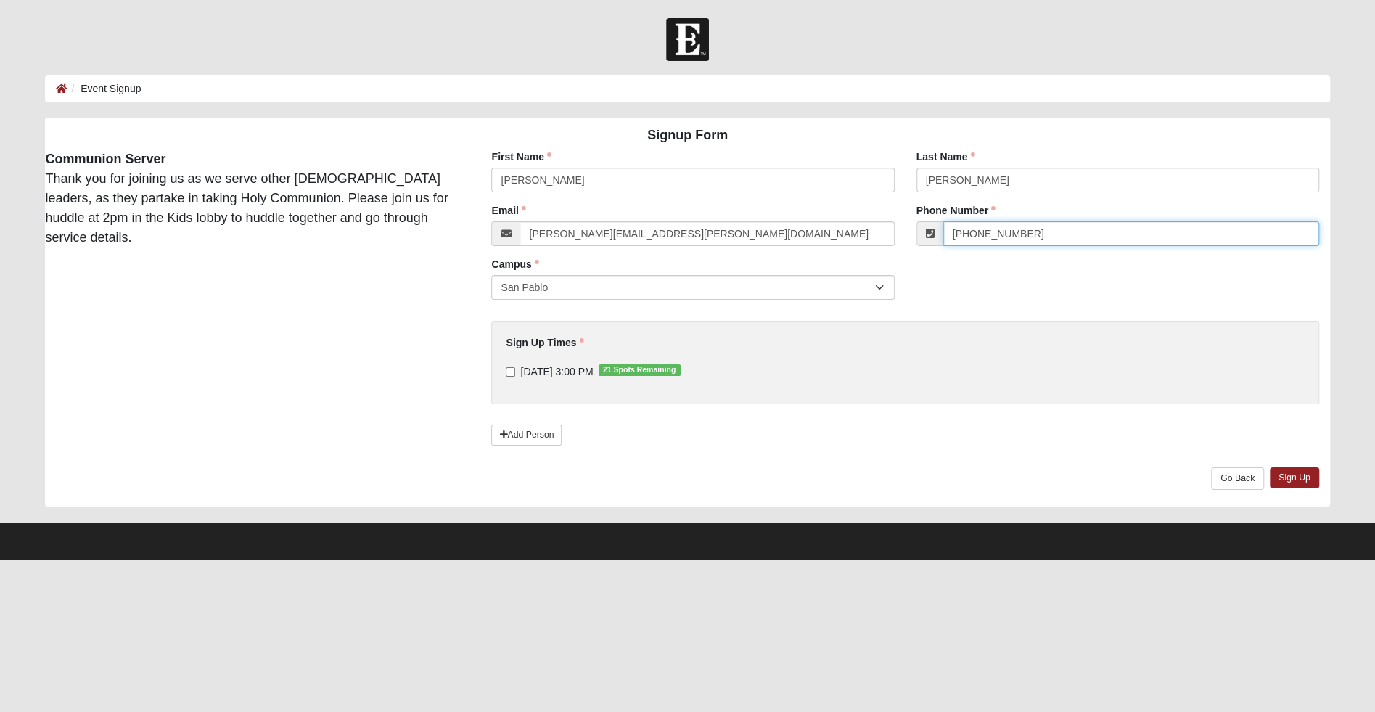
click at [1058, 240] on input "[PHONE_NUMBER]" at bounding box center [1132, 233] width 376 height 25
type input "("
type input "(210) 559-1732"
click at [510, 368] on input "9/8/2025 3:00 PM 21 Spots Remaining" at bounding box center [510, 371] width 9 height 9
checkbox input "true"
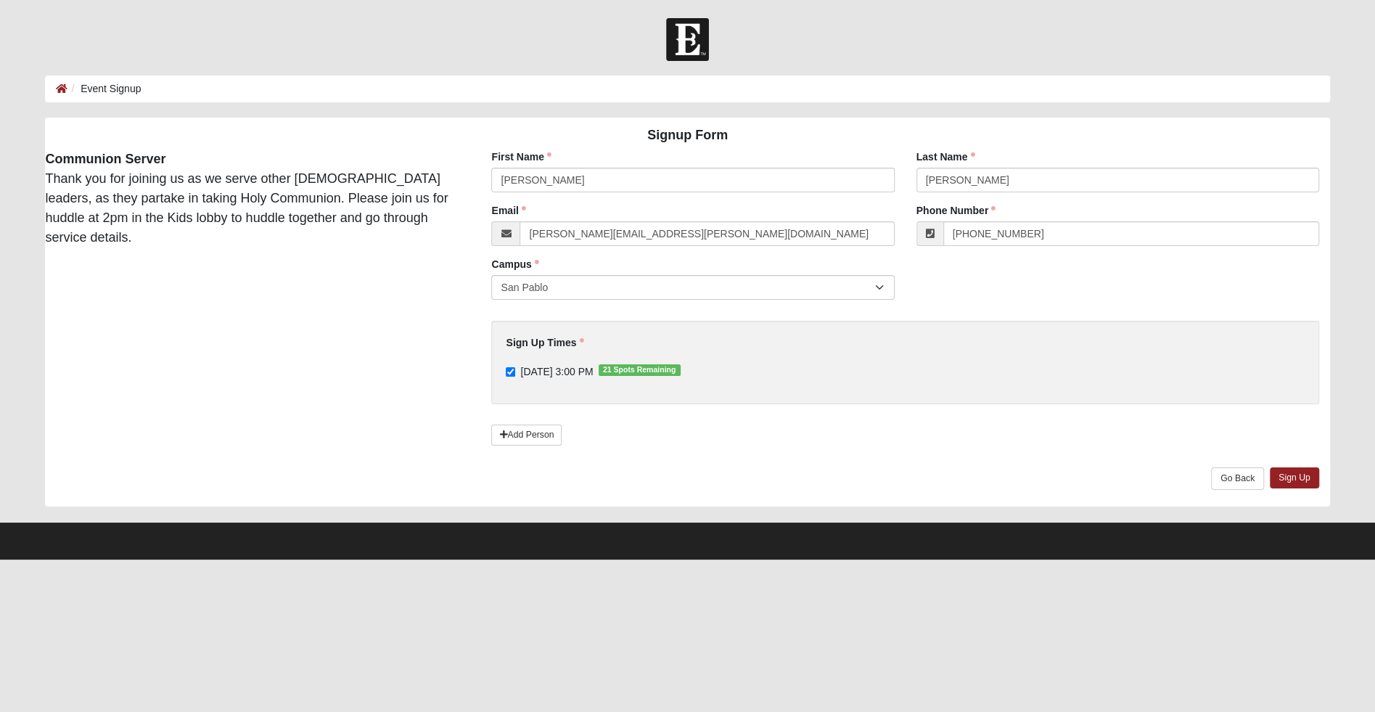
click at [1267, 484] on div "Sign Up Go Back" at bounding box center [905, 486] width 849 height 39
click at [1291, 480] on link "Sign Up" at bounding box center [1294, 477] width 49 height 21
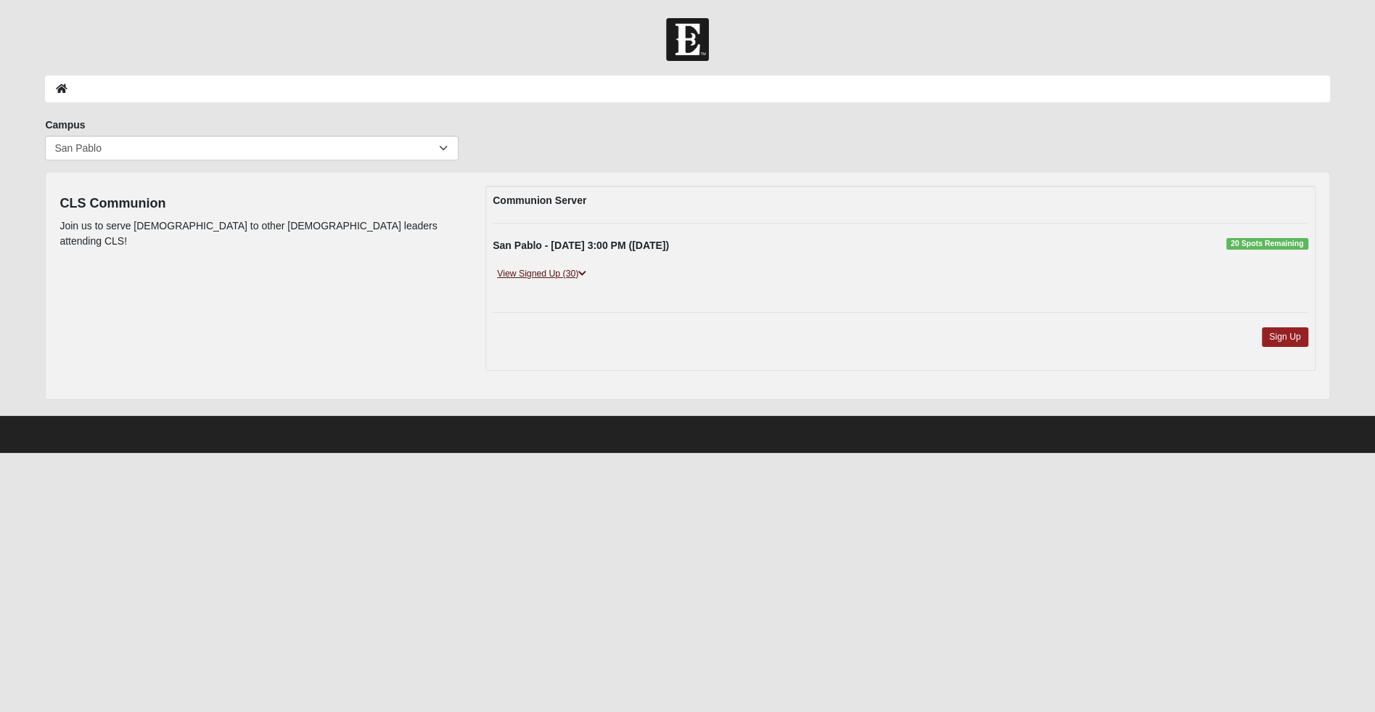
click at [545, 277] on link "View Signed Up (30)" at bounding box center [542, 273] width 98 height 15
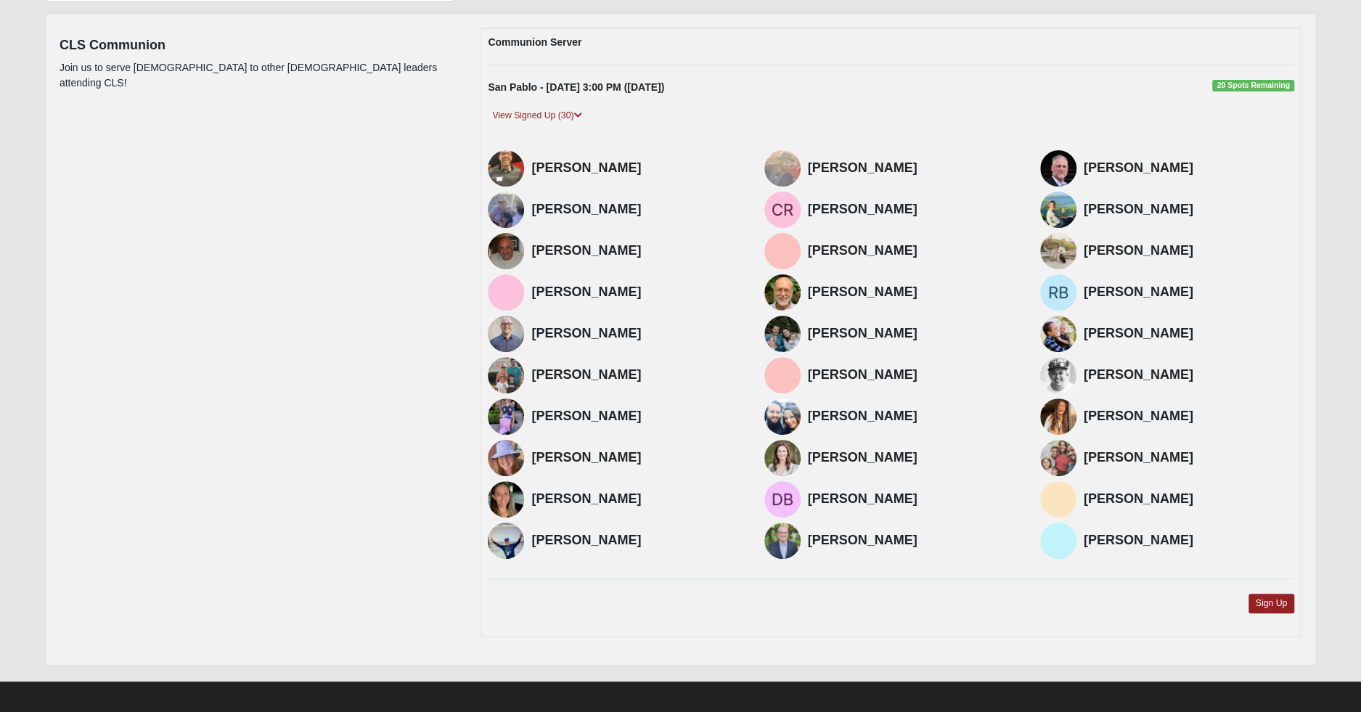
scroll to position [156, 0]
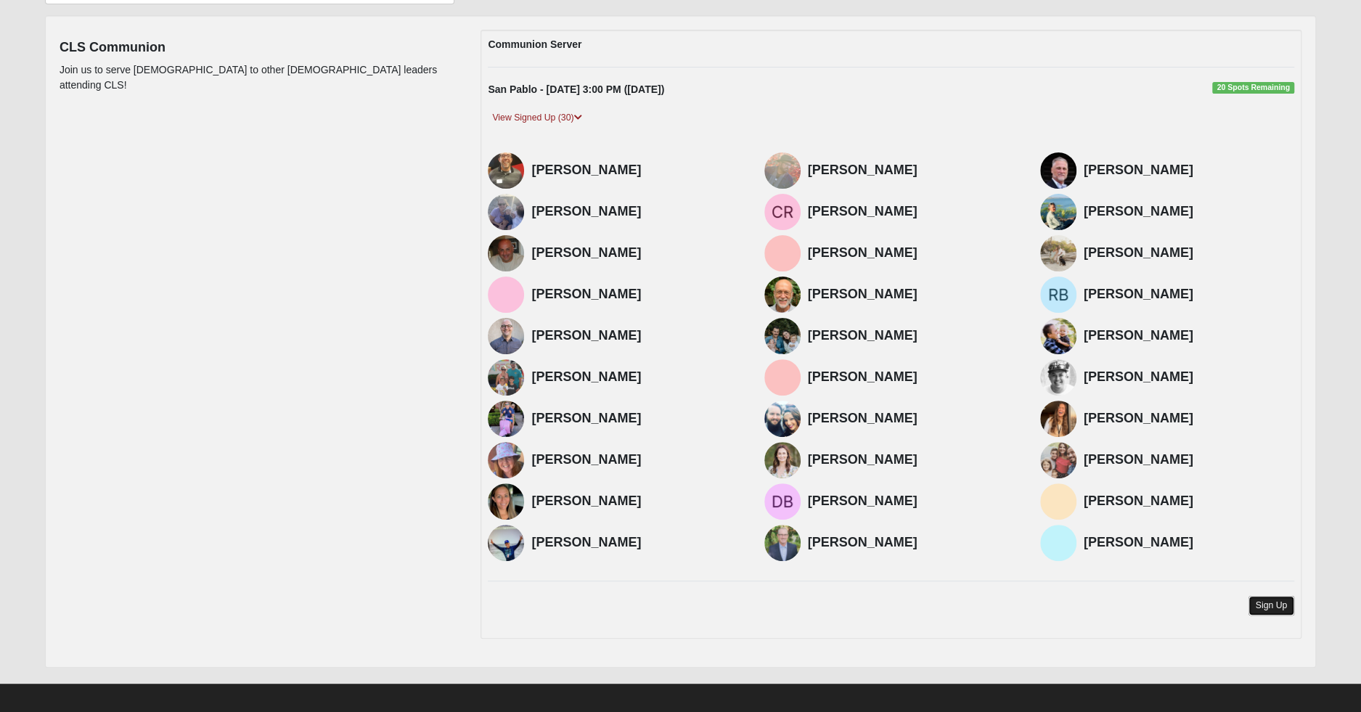
click at [1277, 601] on link "Sign Up" at bounding box center [1271, 606] width 46 height 20
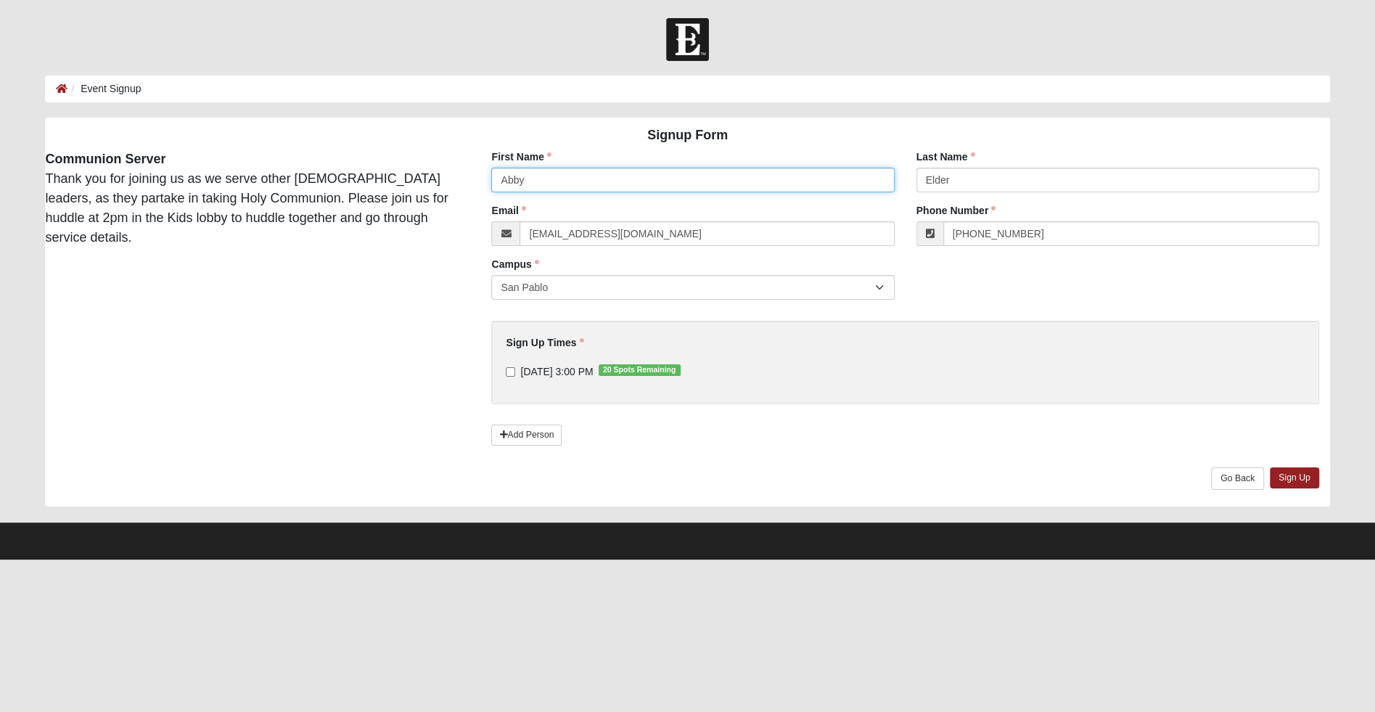
click at [523, 181] on input "Abby" at bounding box center [692, 180] width 403 height 25
type input "Joby"
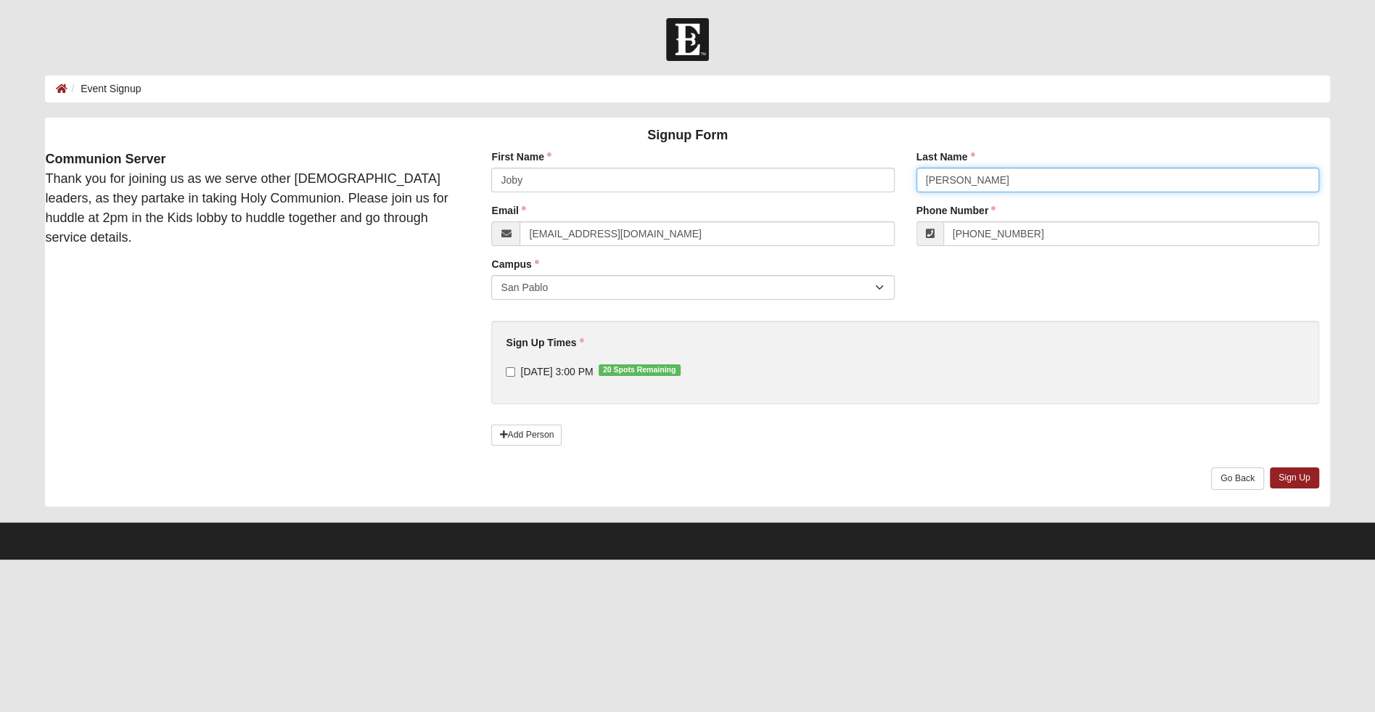
type input "[PERSON_NAME]"
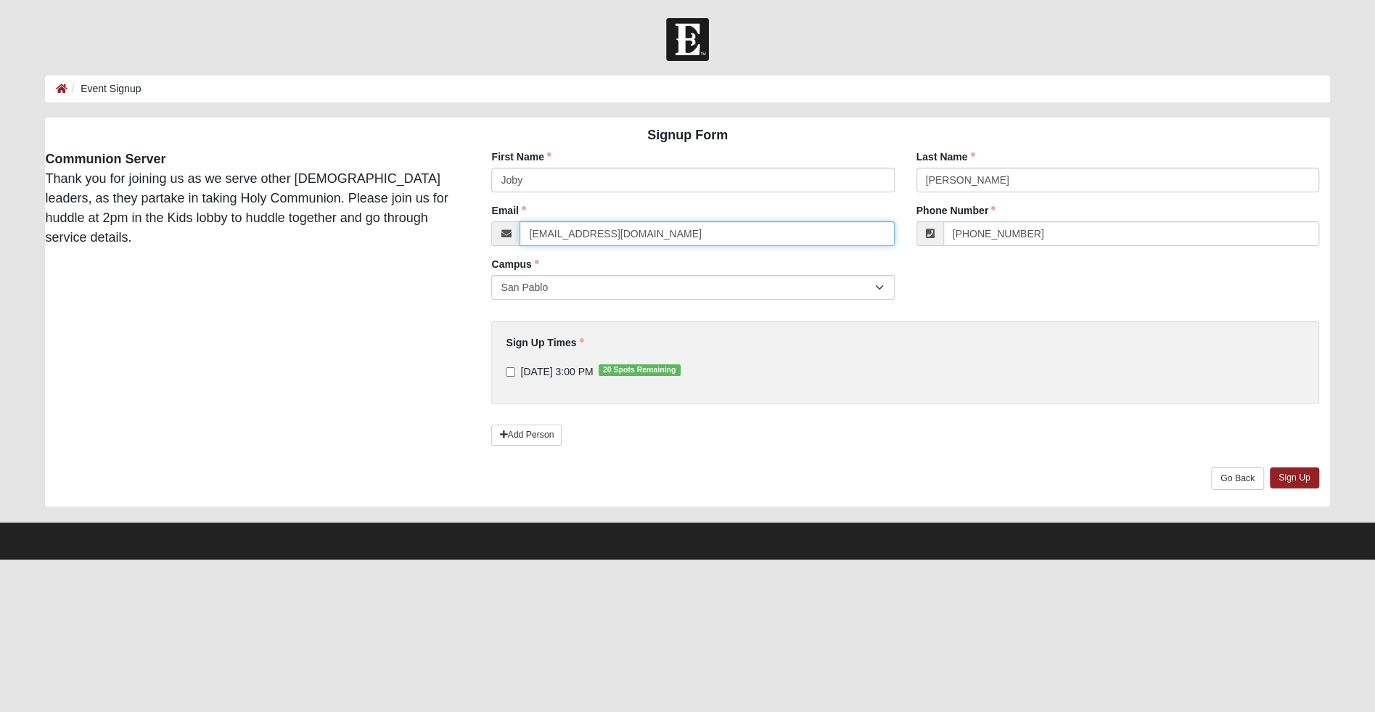
click at [576, 232] on input "[EMAIL_ADDRESS][DOMAIN_NAME]" at bounding box center [707, 233] width 375 height 25
type input "[EMAIL_ADDRESS][PERSON_NAME][DOMAIN_NAME]"
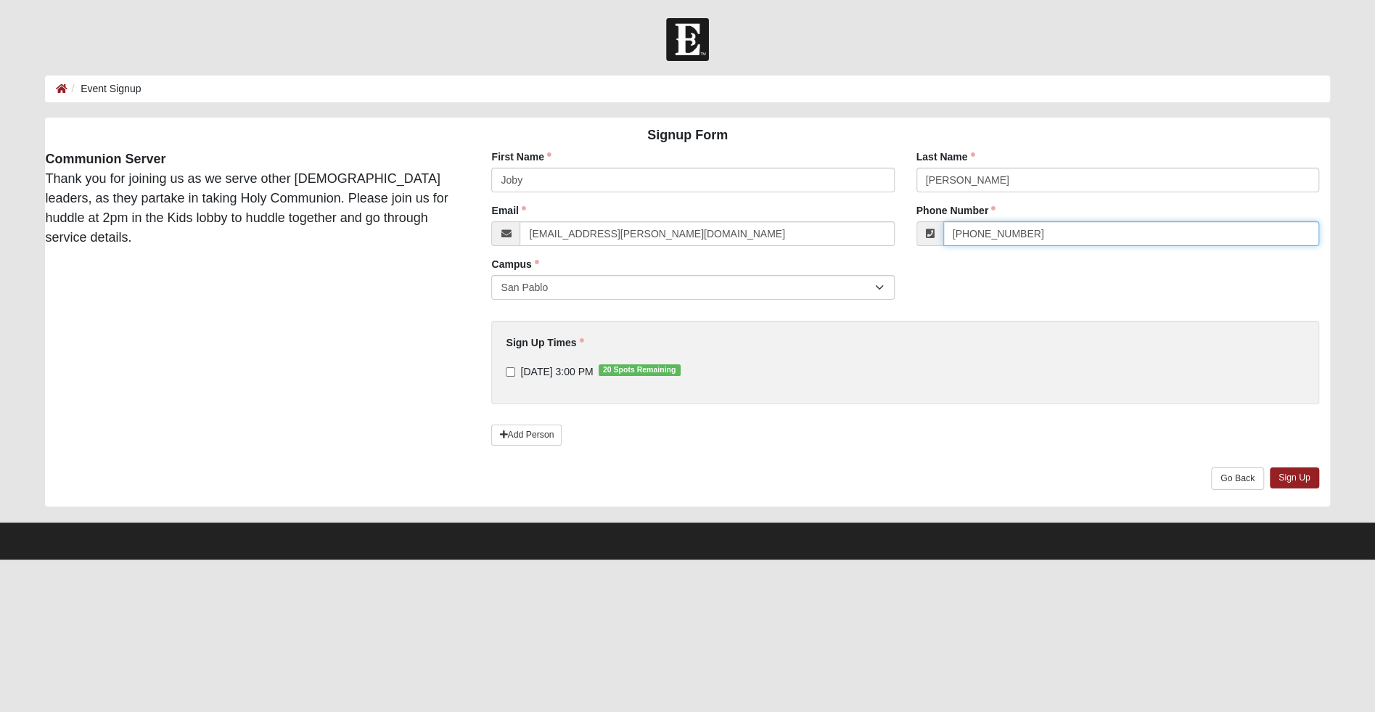
click at [1049, 232] on input "[PHONE_NUMBER]" at bounding box center [1132, 233] width 376 height 25
type input "[PHONE_NUMBER]"
click at [506, 368] on input "[DATE] 3:00 PM 20 Spots Remaining" at bounding box center [510, 371] width 9 height 9
checkbox input "true"
click at [1299, 478] on link "Sign Up" at bounding box center [1294, 477] width 49 height 21
